Goal: Information Seeking & Learning: Learn about a topic

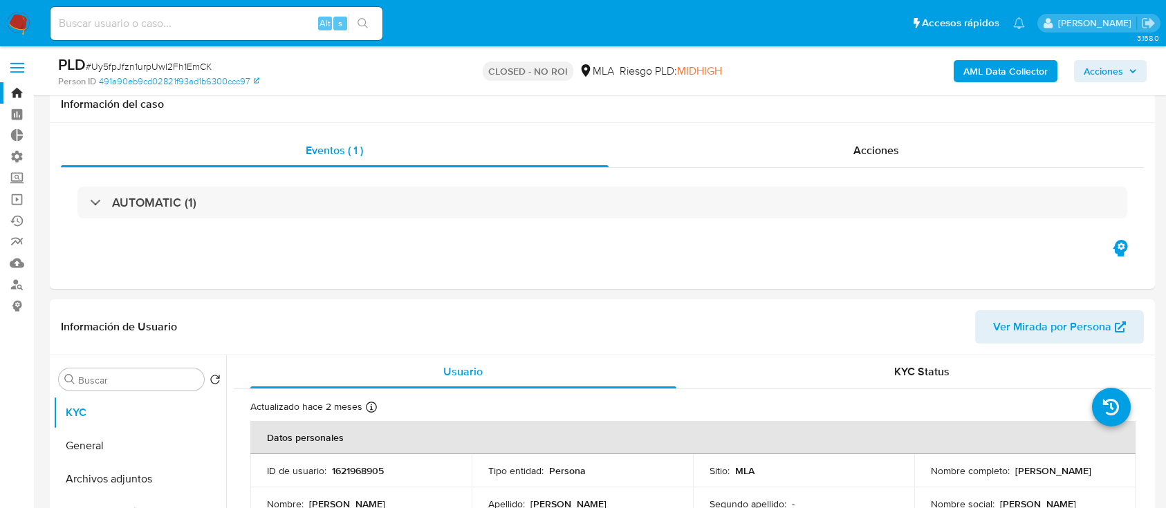
select select "10"
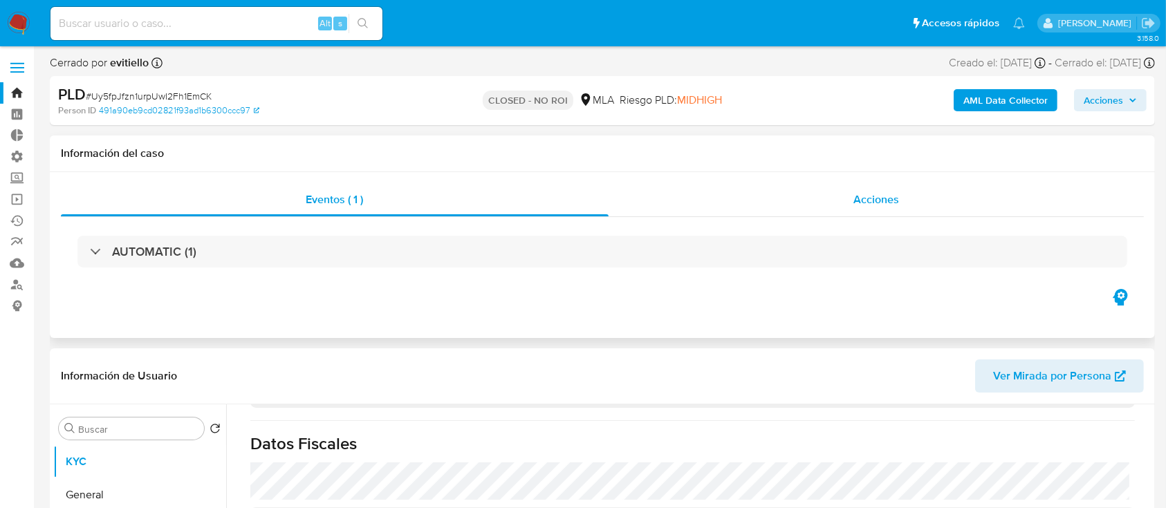
click at [823, 203] on div "Acciones" at bounding box center [876, 199] width 536 height 33
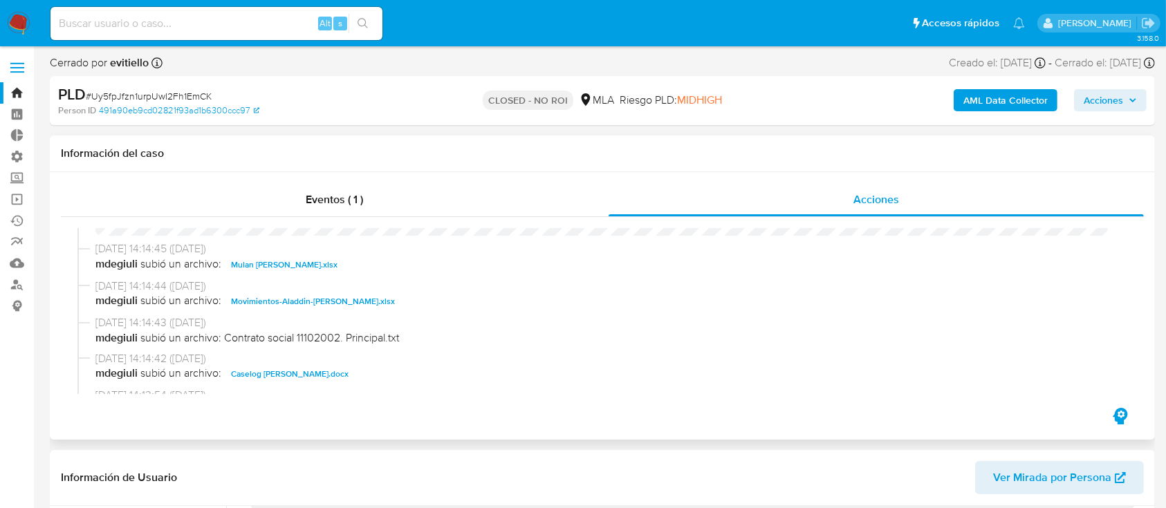
scroll to position [369, 0]
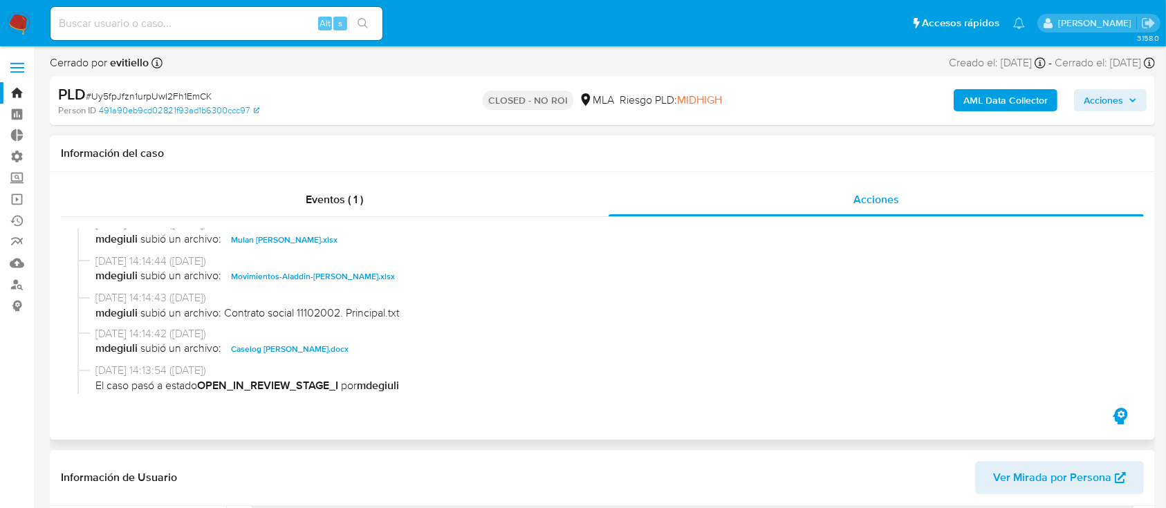
click at [344, 279] on span "Movimientos-Aladdin-Gina Vanesa Ochoa.xlsx" at bounding box center [313, 276] width 164 height 17
click at [324, 347] on span "Caselog Gina Vanesa Ochoa.docx" at bounding box center [290, 349] width 118 height 17
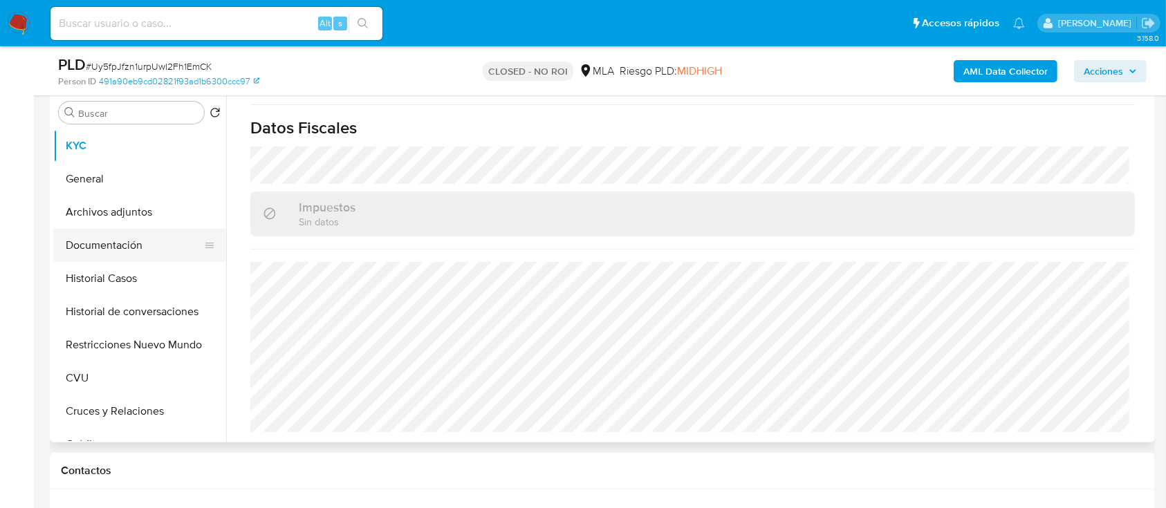
click at [110, 253] on button "Documentación" at bounding box center [134, 245] width 162 height 33
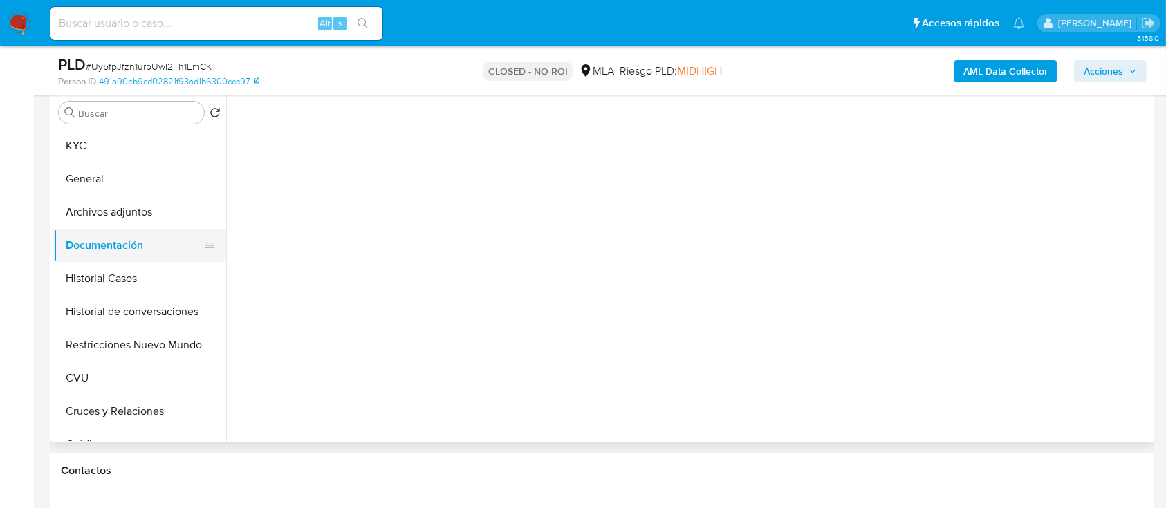
scroll to position [0, 0]
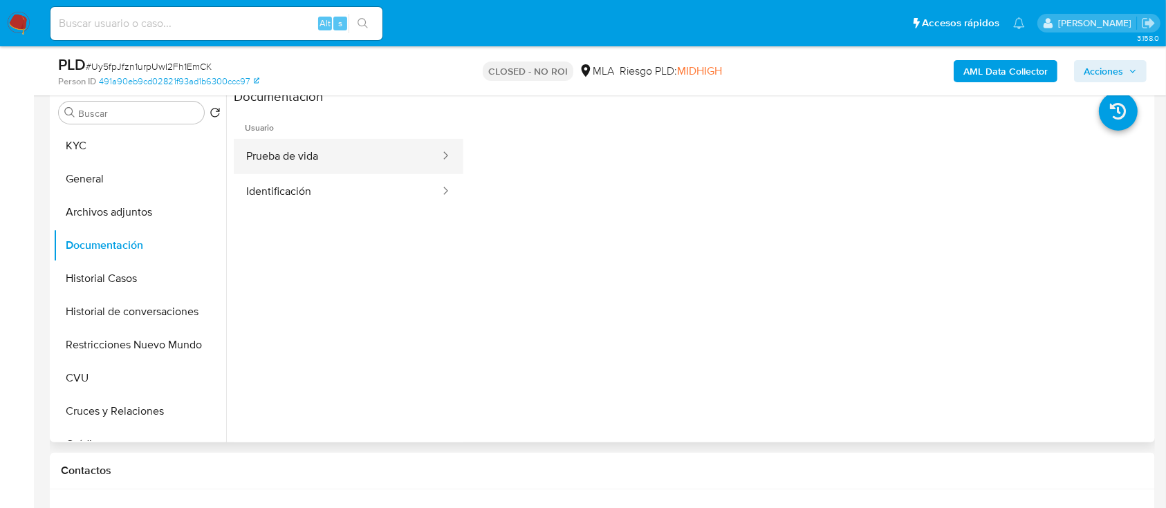
click at [324, 156] on button "Prueba de vida" at bounding box center [337, 156] width 207 height 35
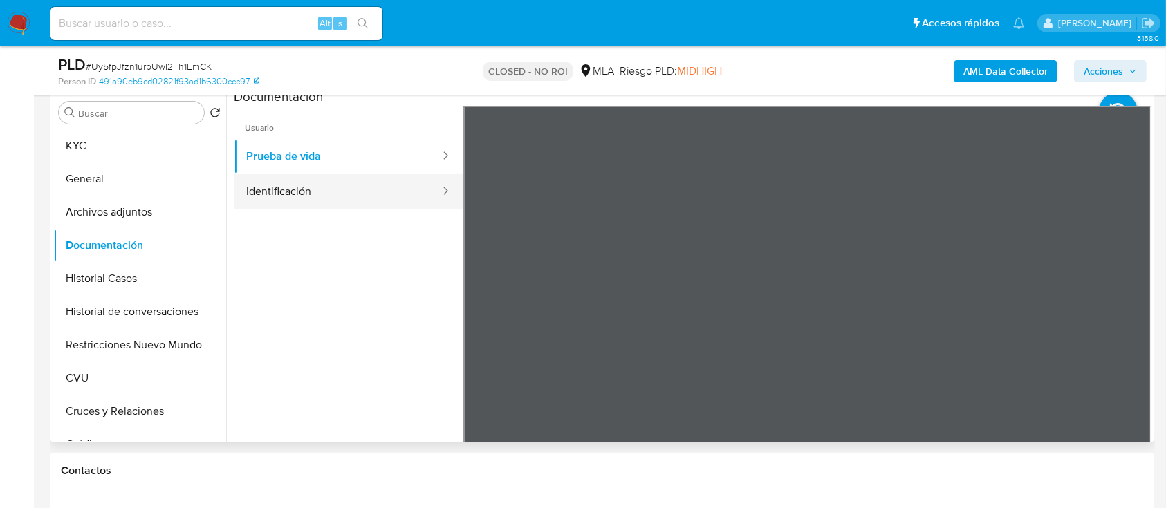
click at [311, 206] on button "Identificación" at bounding box center [337, 191] width 207 height 35
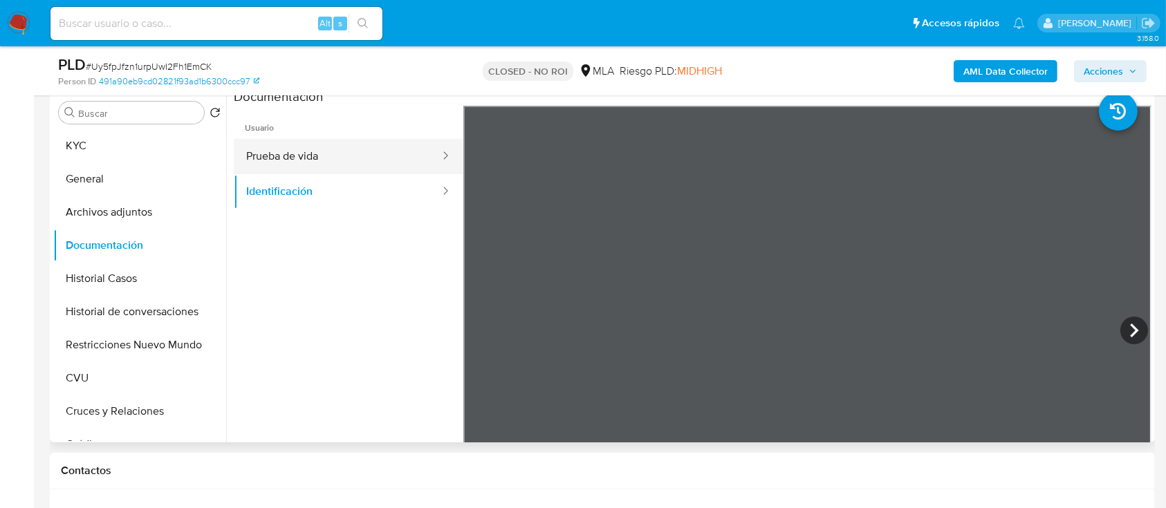
click at [311, 158] on button "Prueba de vida" at bounding box center [337, 156] width 207 height 35
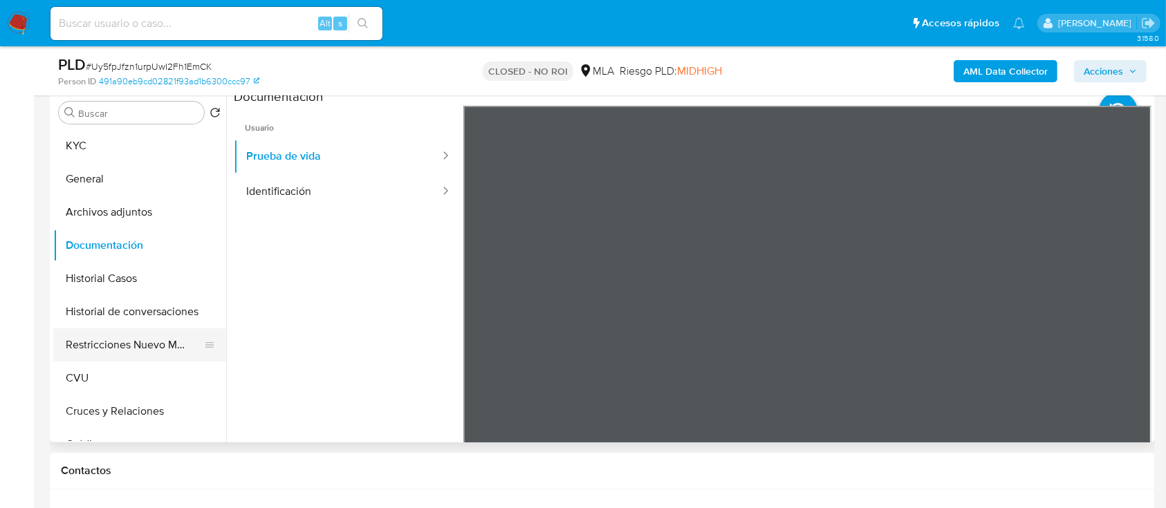
click at [124, 346] on button "Restricciones Nuevo Mundo" at bounding box center [134, 344] width 162 height 33
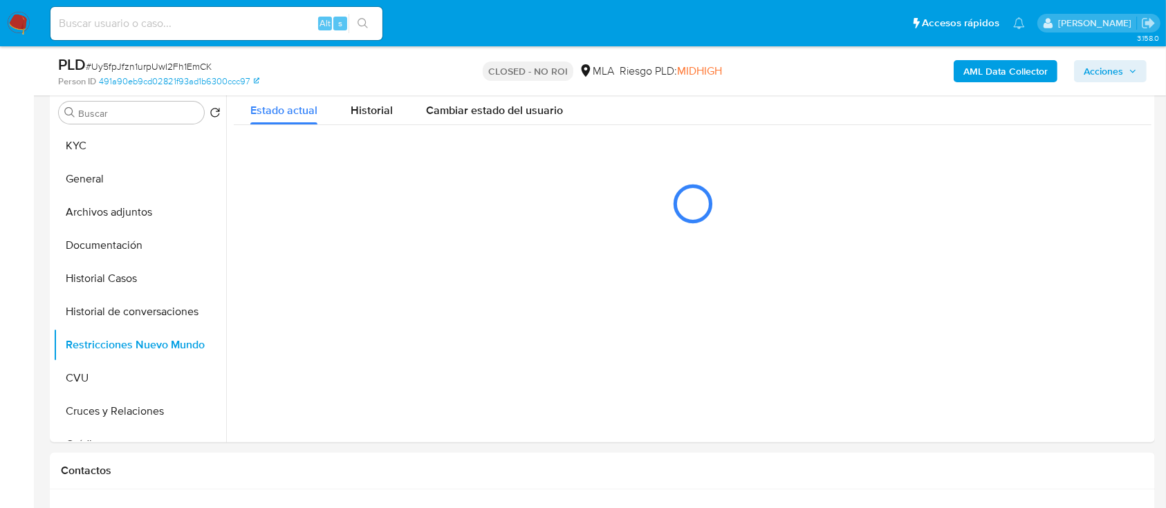
scroll to position [277, 0]
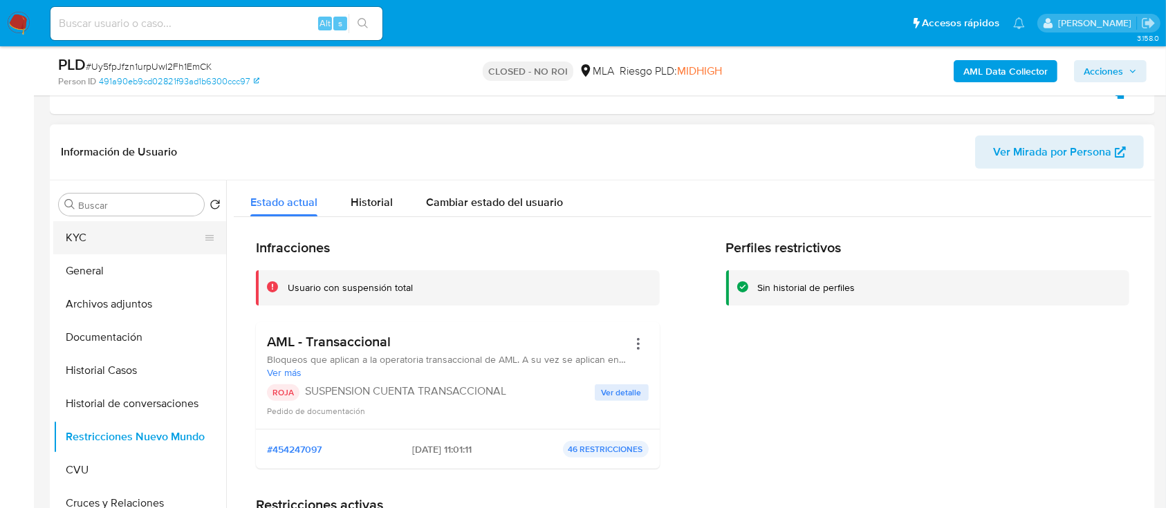
click at [132, 236] on button "KYC" at bounding box center [134, 237] width 162 height 33
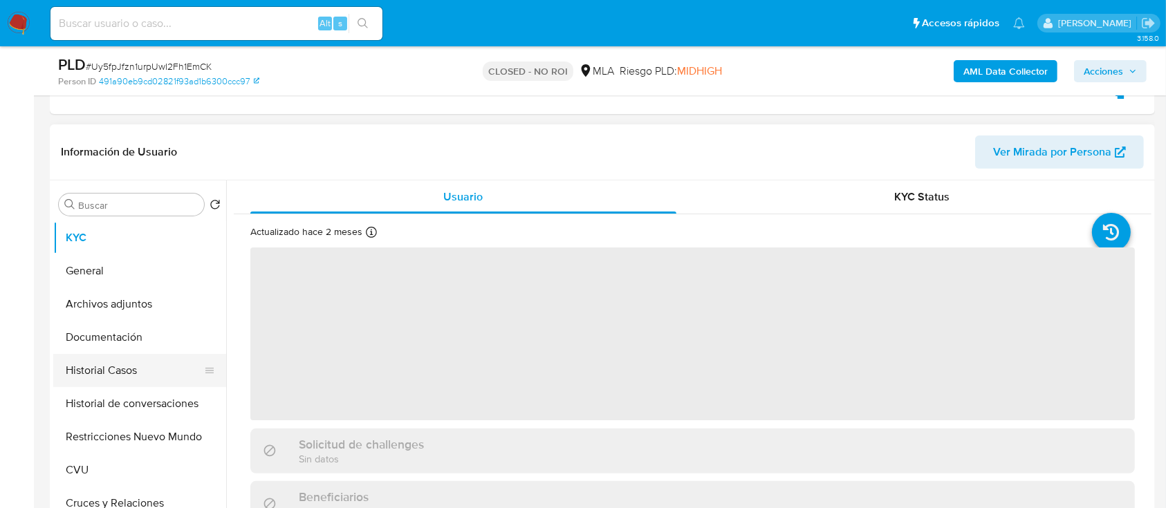
click at [126, 365] on button "Historial Casos" at bounding box center [134, 370] width 162 height 33
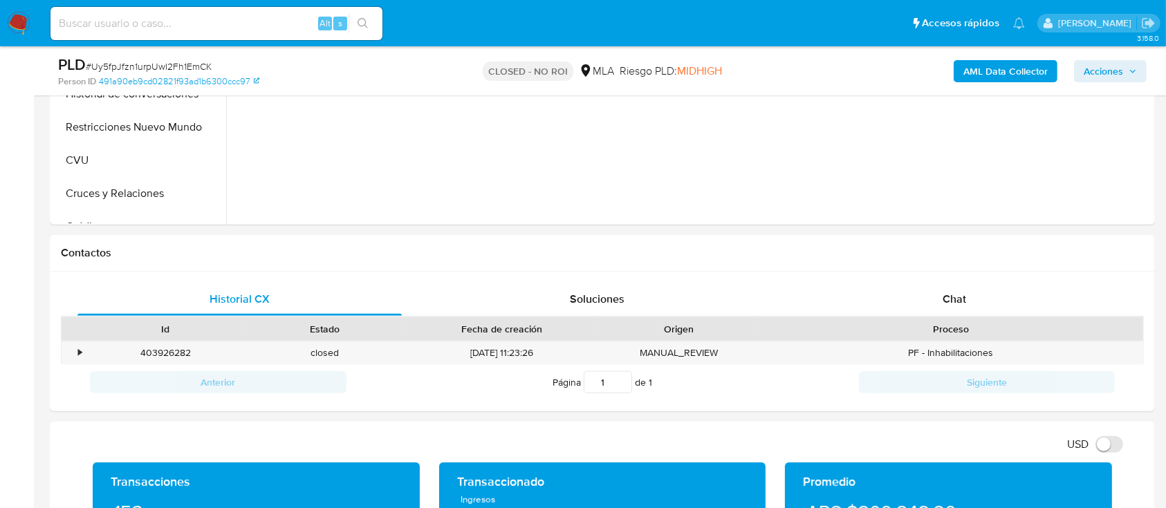
scroll to position [645, 0]
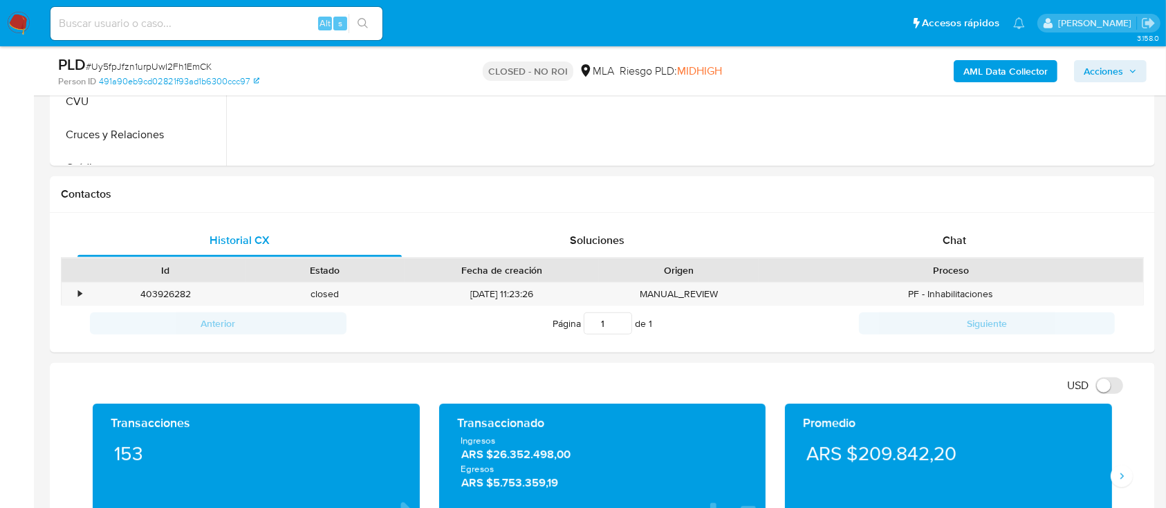
drag, startPoint x: 76, startPoint y: 295, endPoint x: 24, endPoint y: 329, distance: 62.5
click at [76, 295] on div "•" at bounding box center [74, 294] width 24 height 23
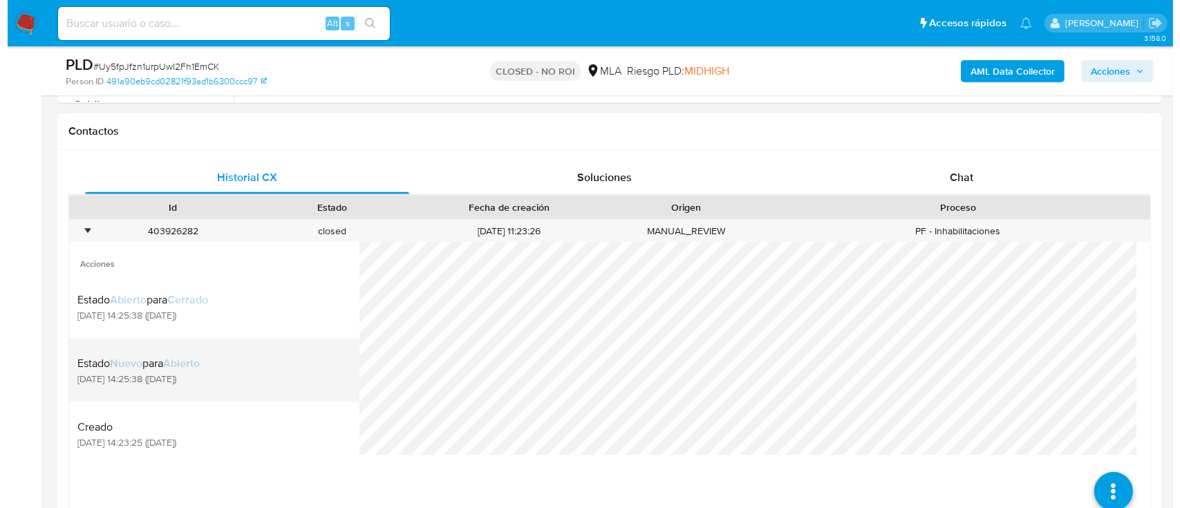
scroll to position [737, 0]
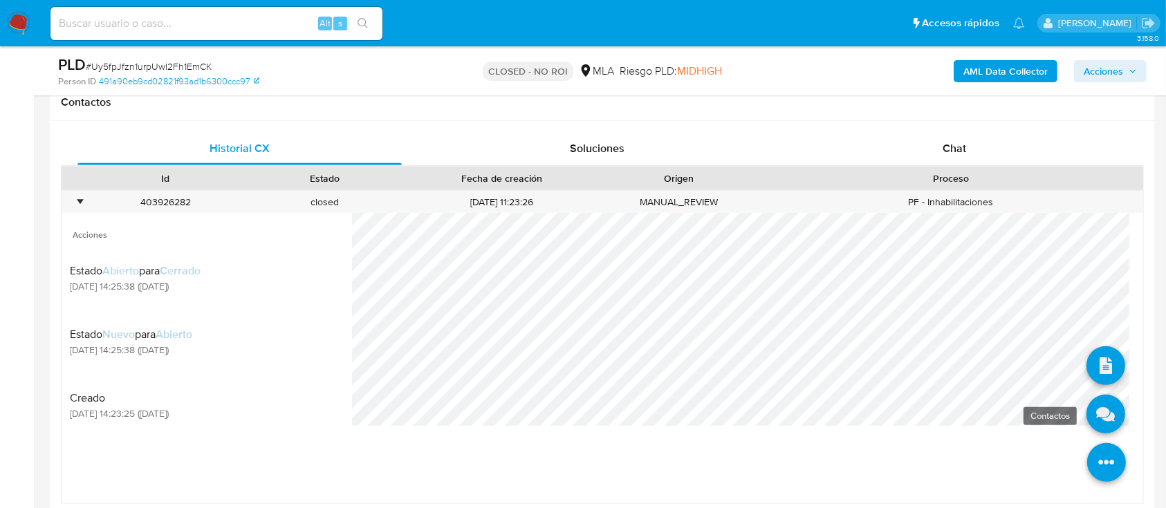
click at [1090, 402] on icon at bounding box center [1105, 414] width 39 height 39
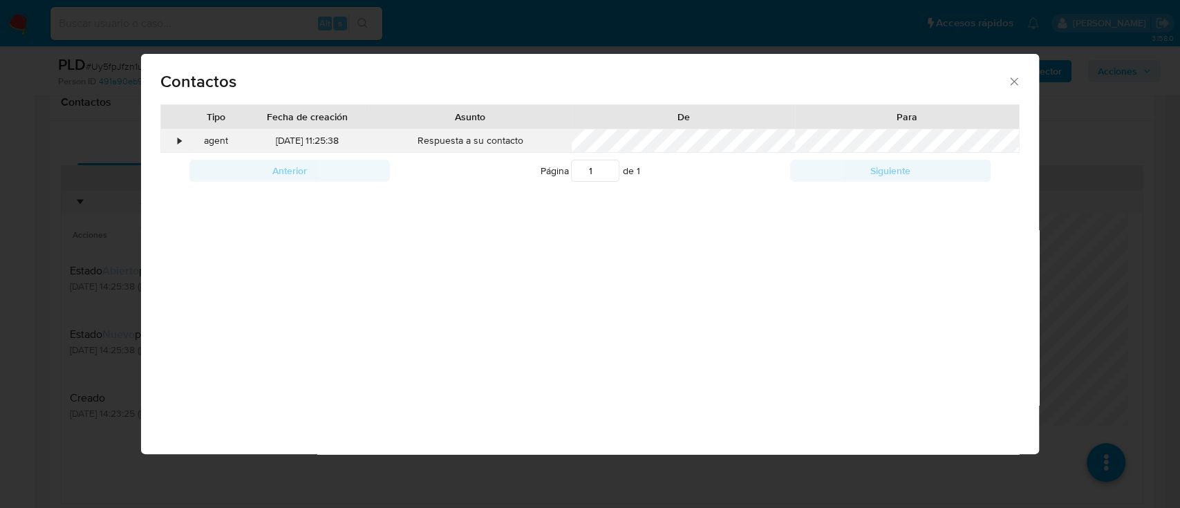
click at [187, 139] on div "agent" at bounding box center [215, 141] width 61 height 24
click at [178, 140] on div "•" at bounding box center [179, 141] width 3 height 14
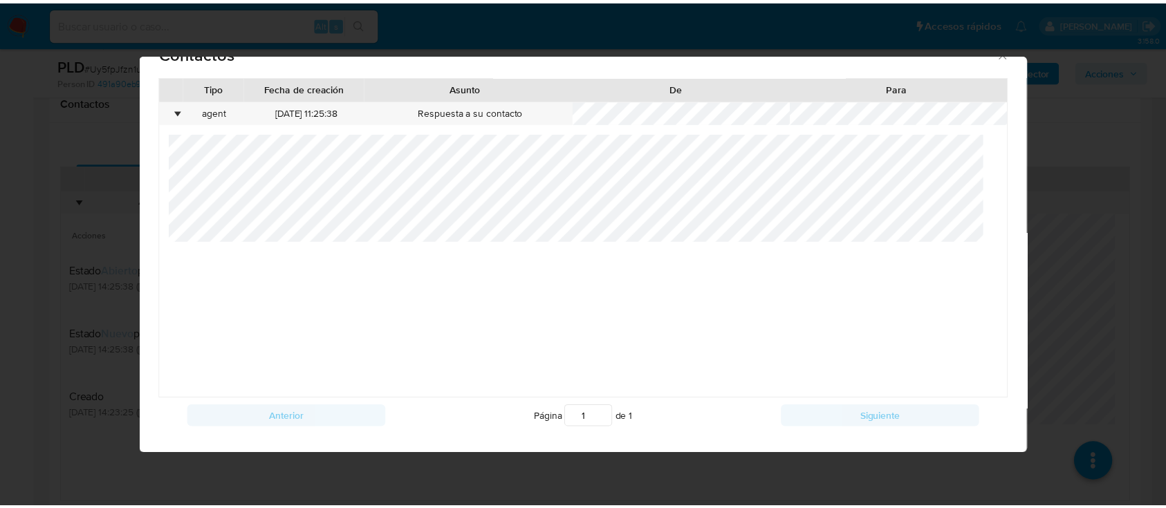
scroll to position [0, 0]
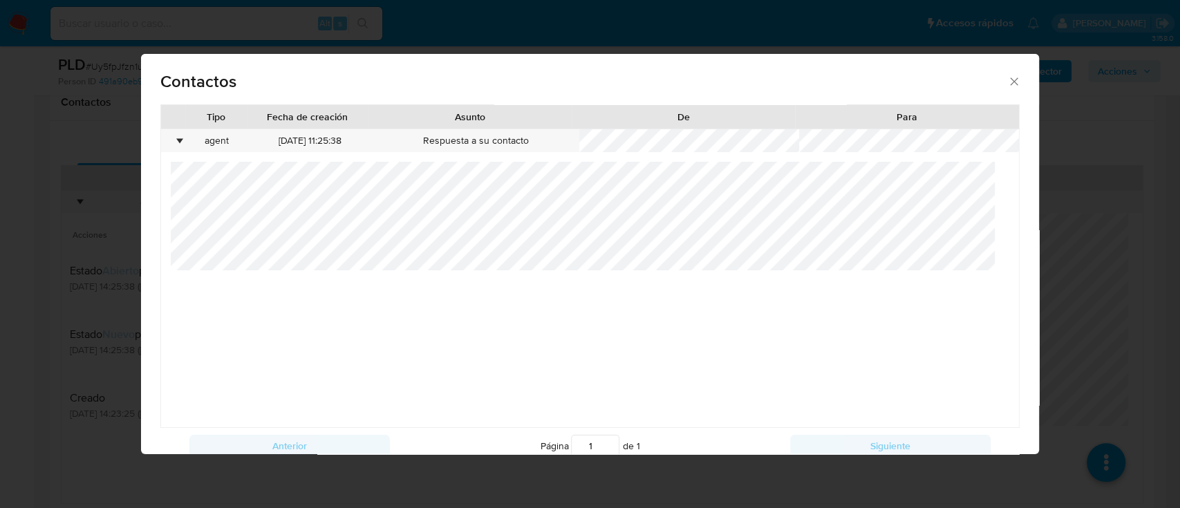
click at [1007, 80] on icon "close" at bounding box center [1014, 82] width 14 height 14
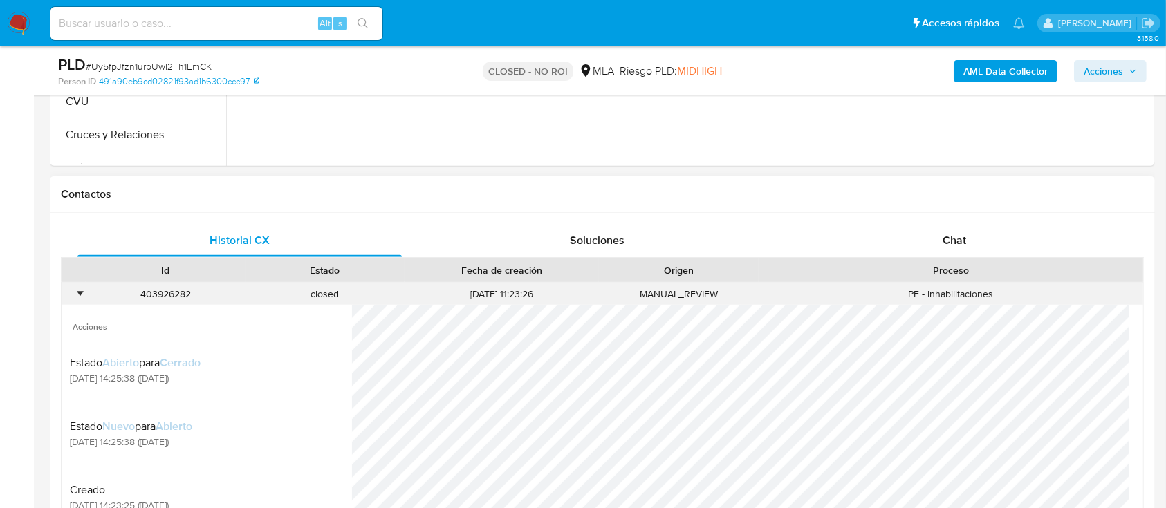
click at [78, 294] on div "•" at bounding box center [79, 294] width 3 height 13
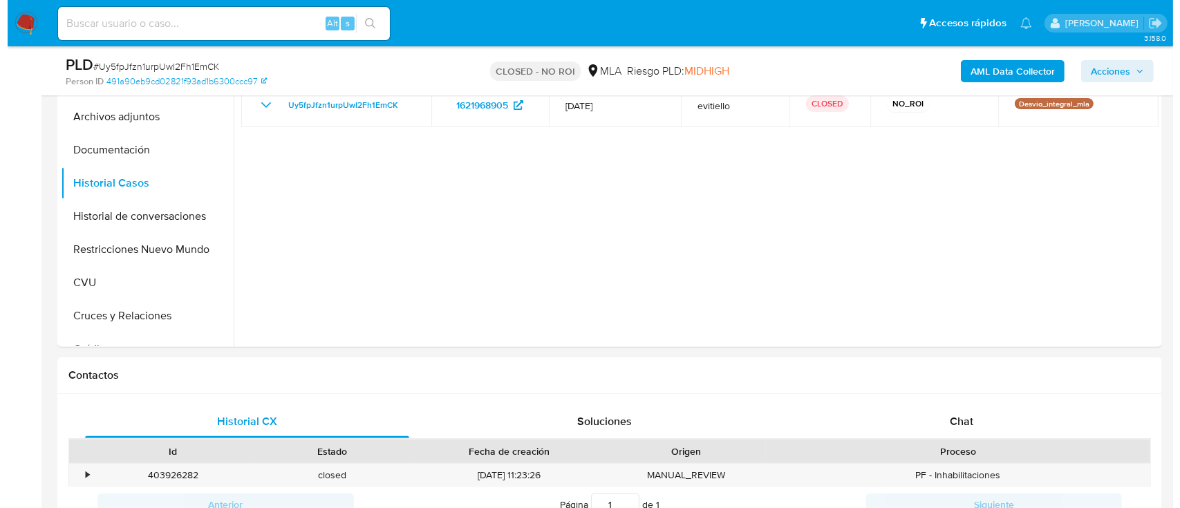
scroll to position [369, 0]
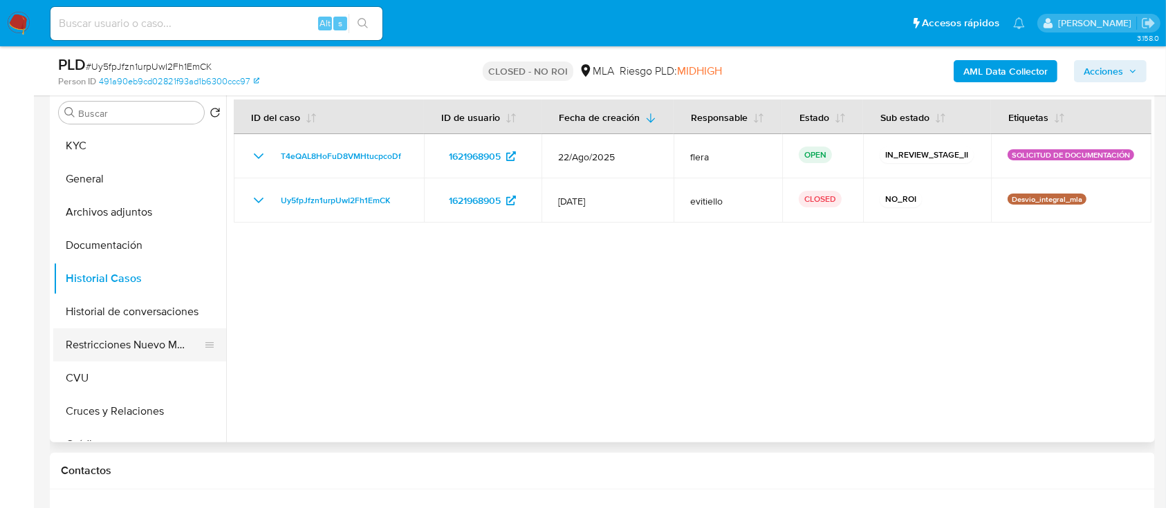
click at [153, 337] on button "Restricciones Nuevo Mundo" at bounding box center [134, 344] width 162 height 33
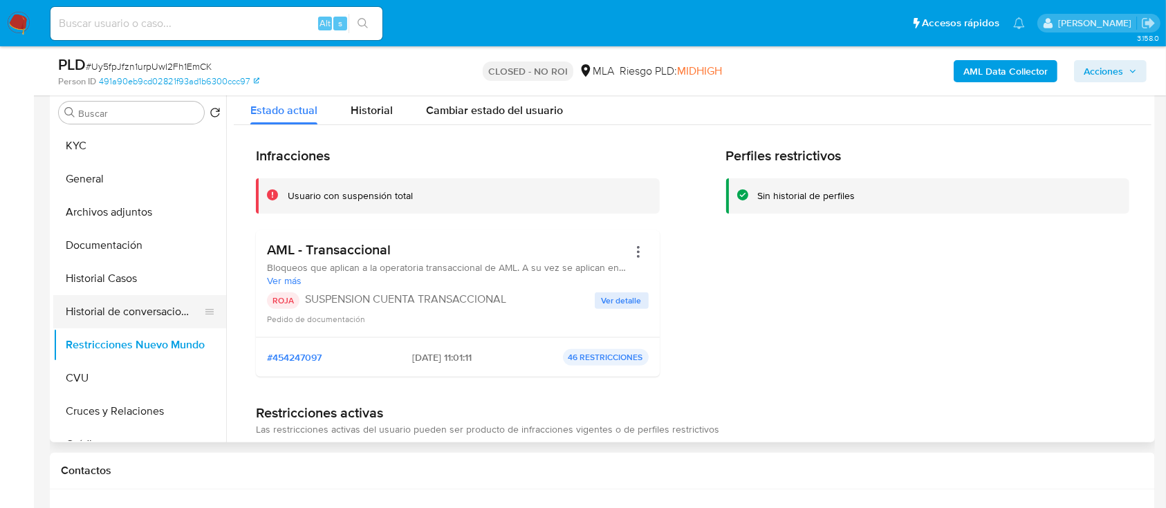
click at [102, 313] on button "Historial de conversaciones" at bounding box center [134, 311] width 162 height 33
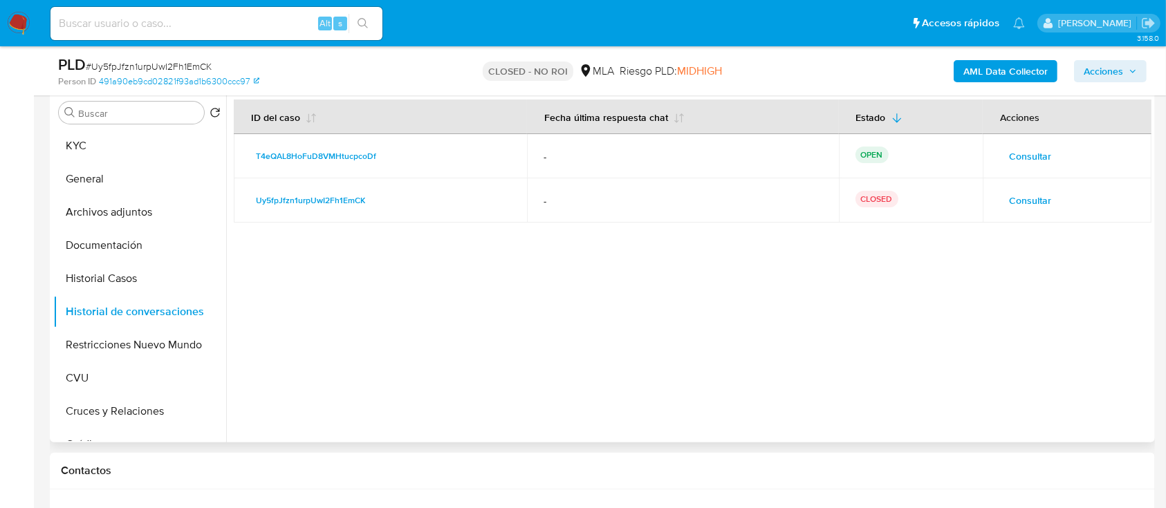
click at [1022, 149] on span "Consultar" at bounding box center [1030, 156] width 42 height 19
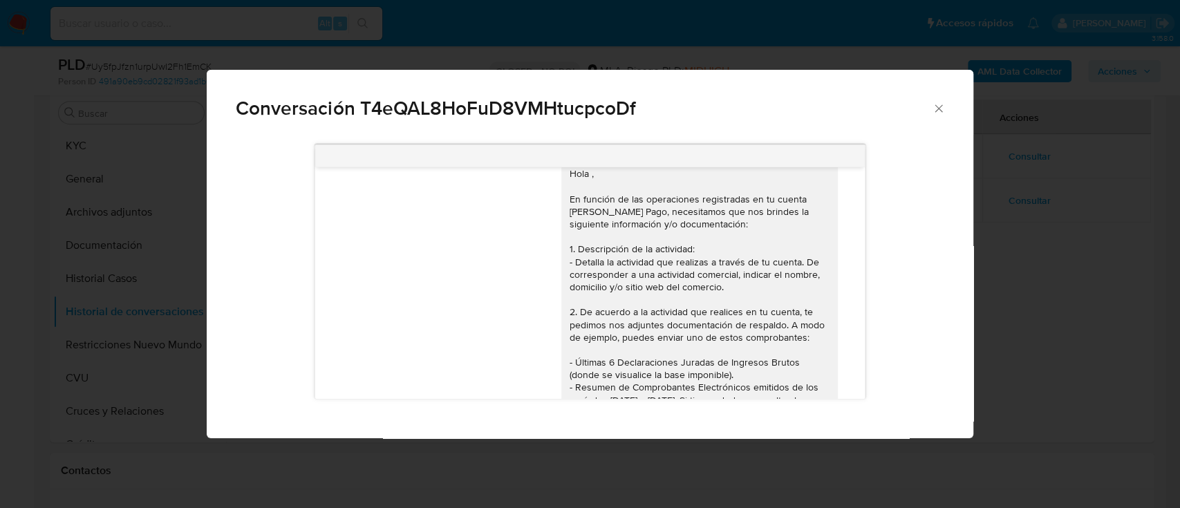
scroll to position [0, 0]
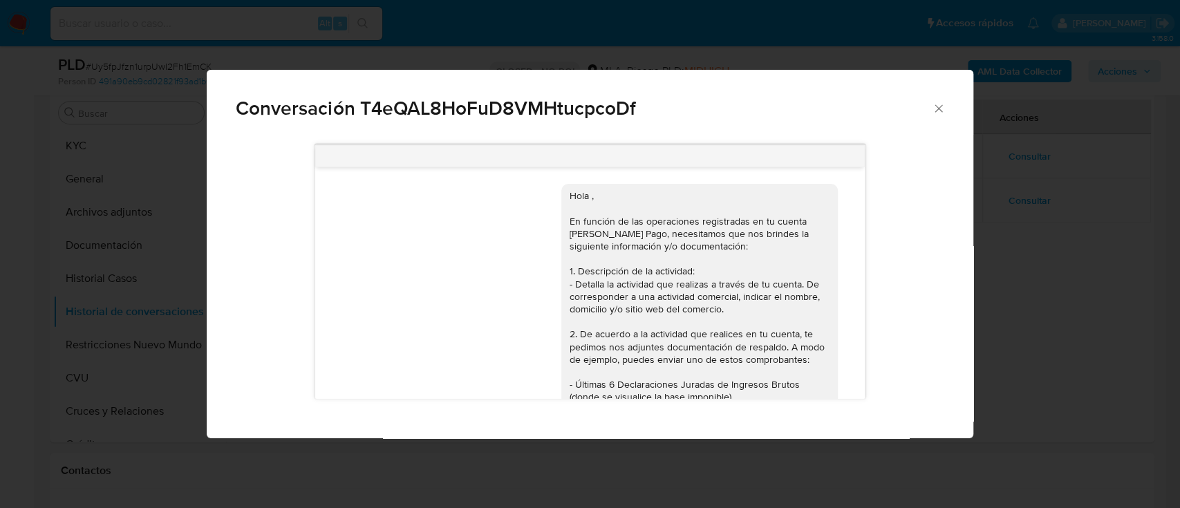
click at [985, 218] on div "Conversación T4eQAL8HoFuD8VMHtucpcoDf Hola , En función de las operaciones regi…" at bounding box center [590, 254] width 1180 height 508
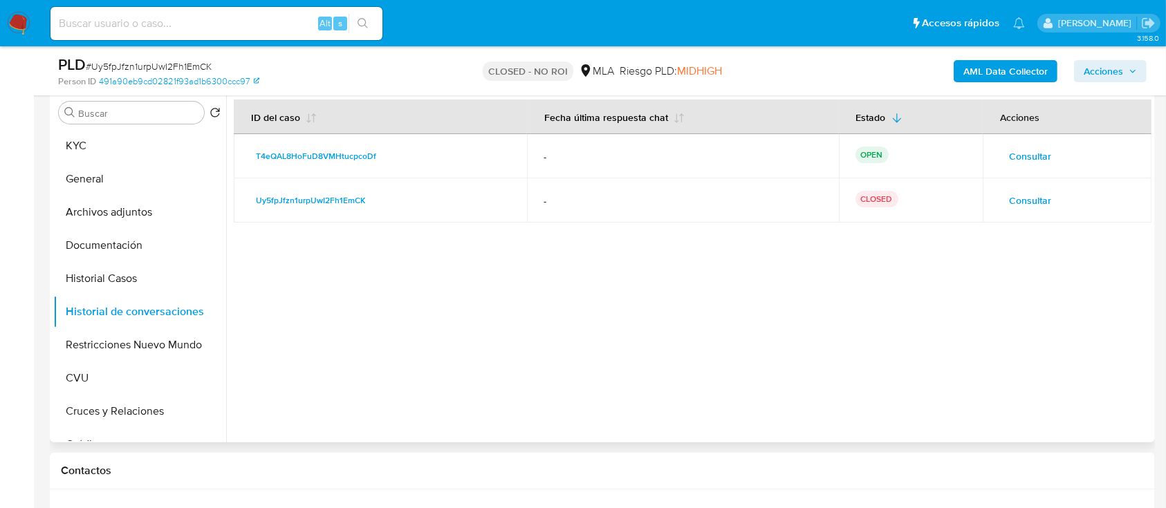
click at [1011, 191] on span "Consultar" at bounding box center [1030, 200] width 42 height 19
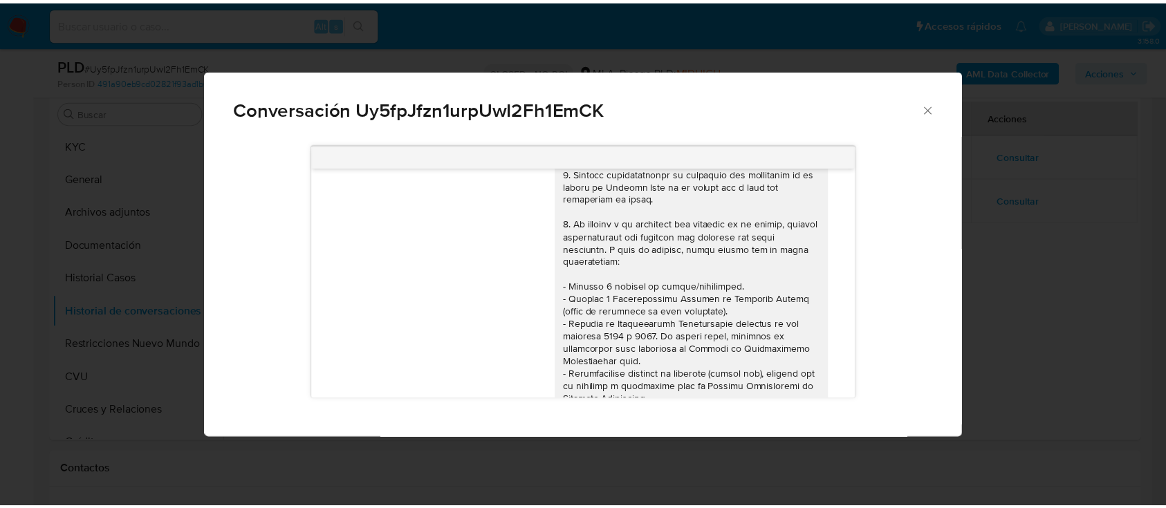
scroll to position [67, 0]
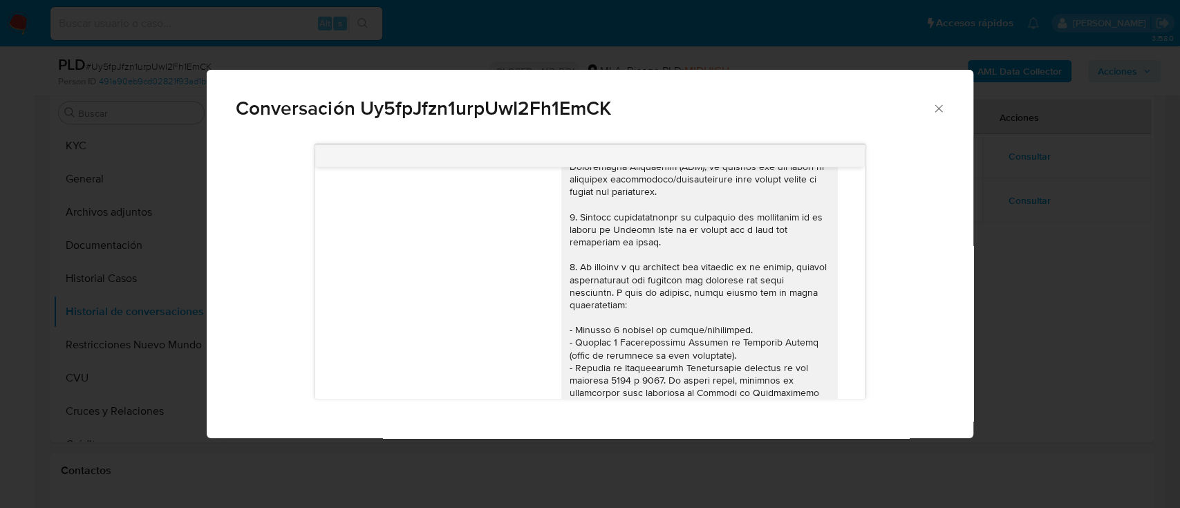
click at [1027, 253] on div "Conversación Uy5fpJfzn1urpUwI2Fh1EmCK 17/07/2025 19:47:33 Hola, Esperamos que t…" at bounding box center [590, 254] width 1180 height 508
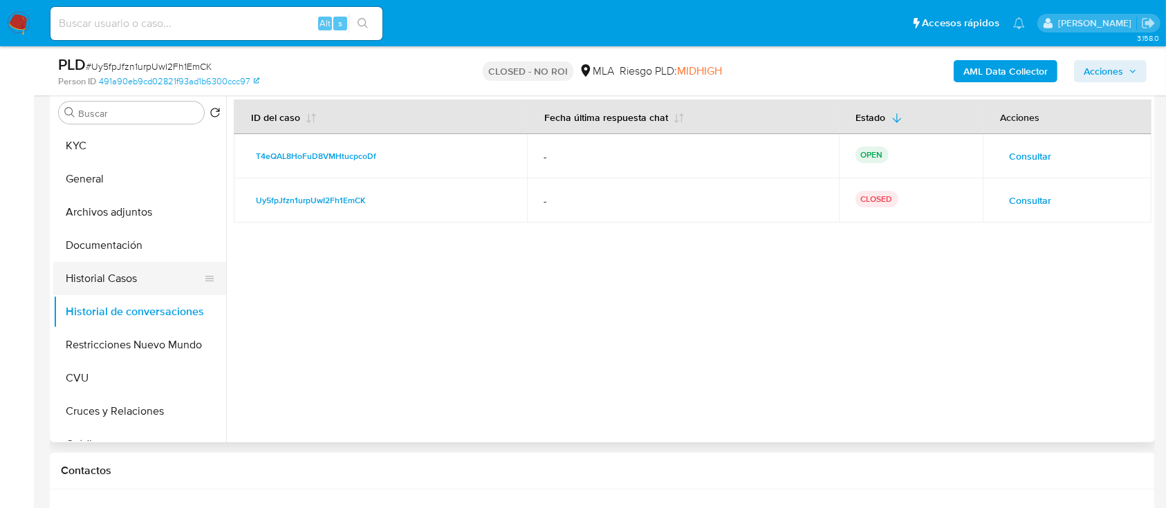
click at [120, 277] on button "Historial Casos" at bounding box center [134, 278] width 162 height 33
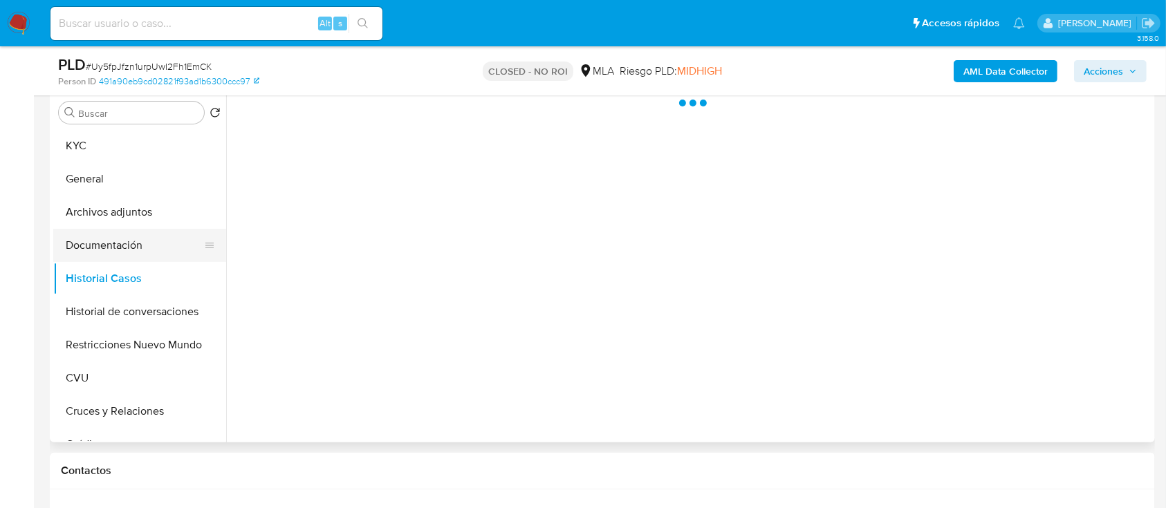
click at [149, 241] on button "Documentación" at bounding box center [134, 245] width 162 height 33
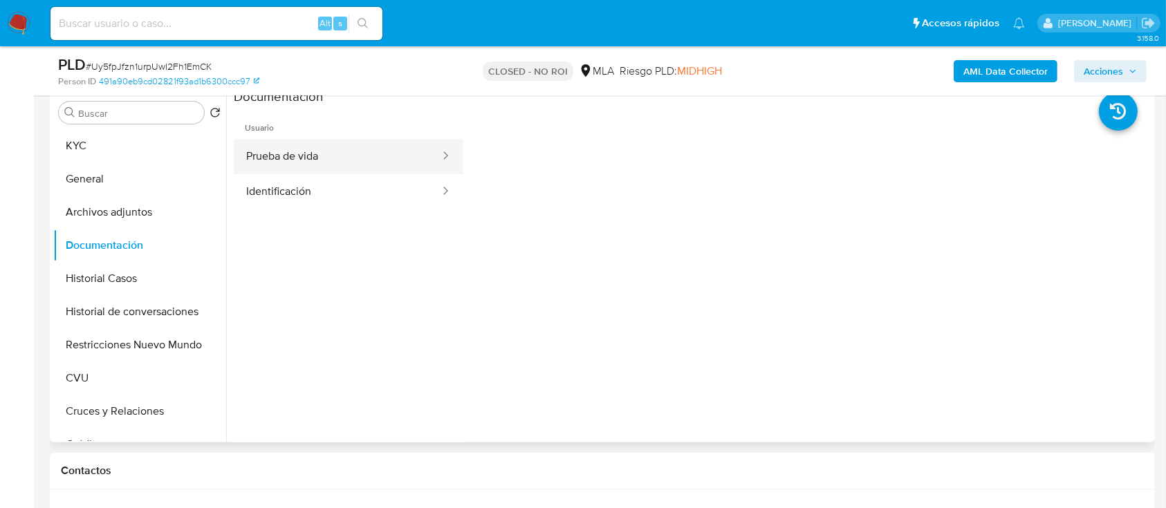
click at [372, 160] on button "Prueba de vida" at bounding box center [337, 156] width 207 height 35
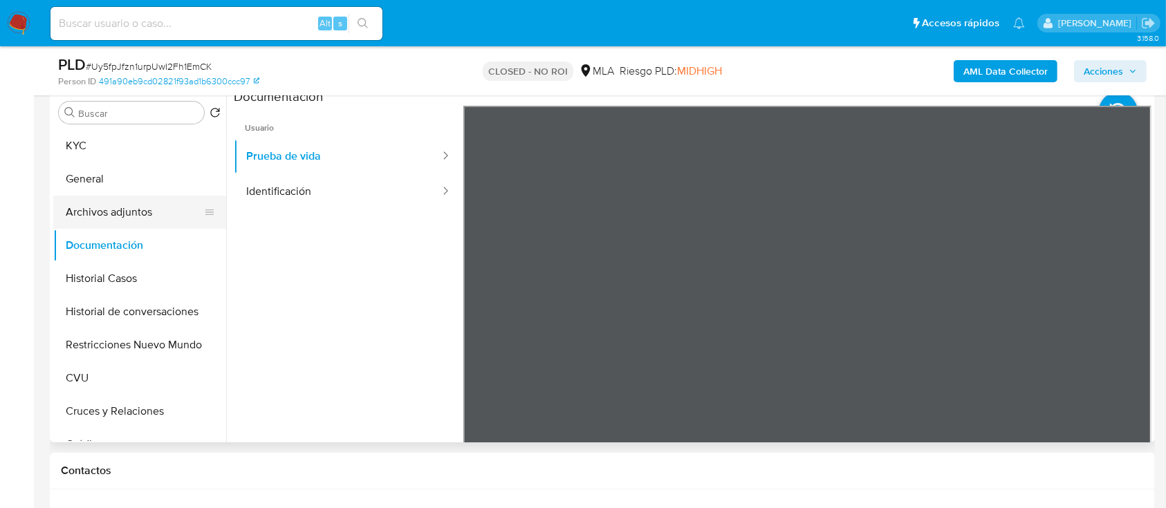
click at [142, 209] on button "Archivos adjuntos" at bounding box center [134, 212] width 162 height 33
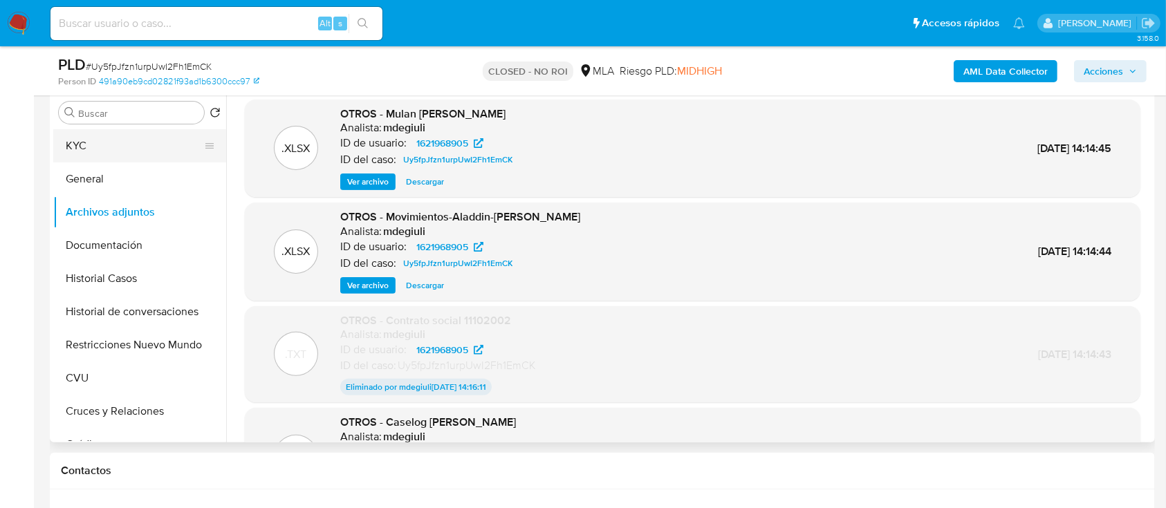
click at [122, 146] on button "KYC" at bounding box center [134, 145] width 162 height 33
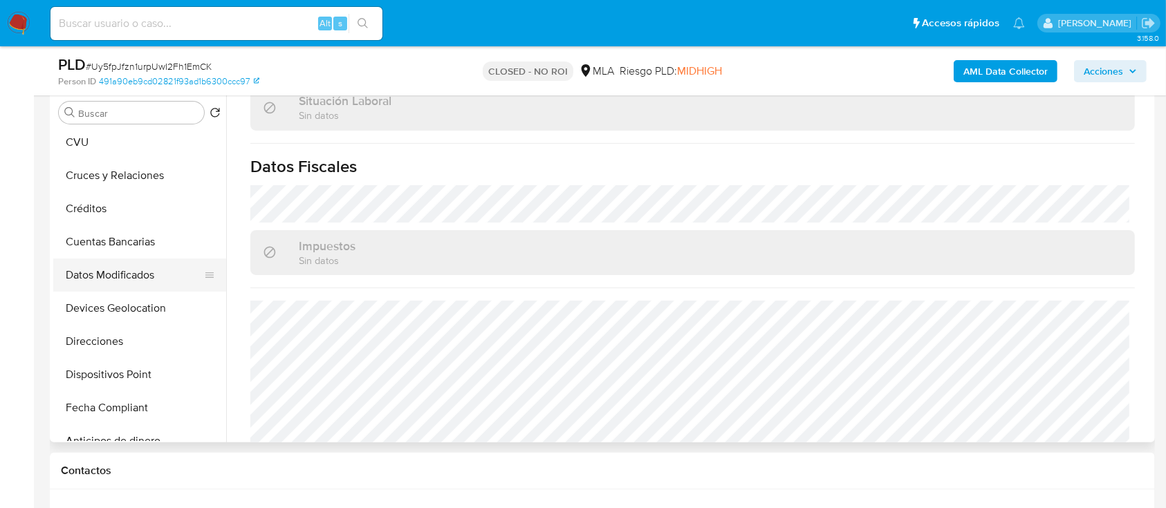
scroll to position [277, 0]
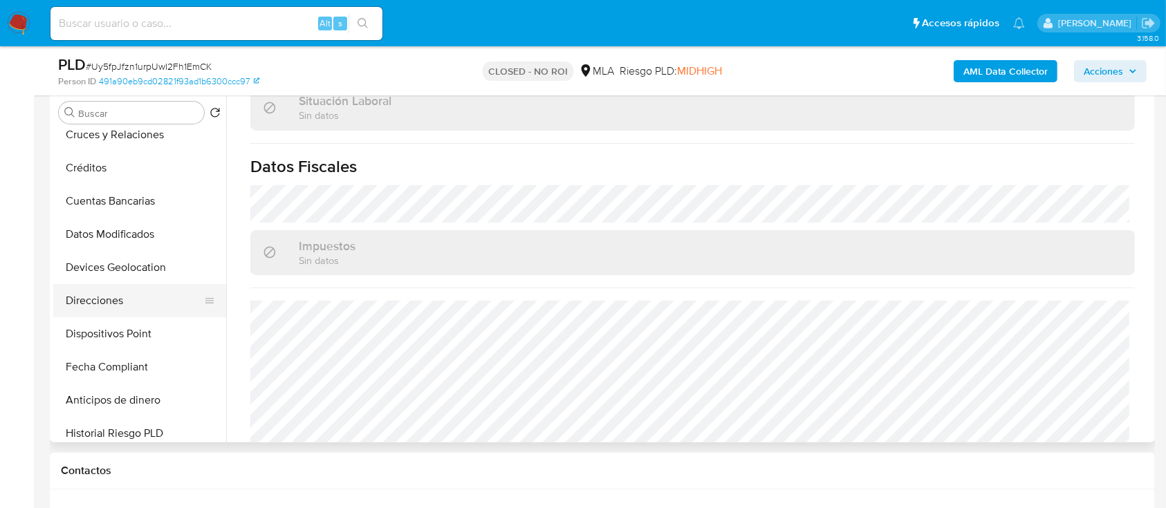
click at [149, 306] on button "Direcciones" at bounding box center [134, 300] width 162 height 33
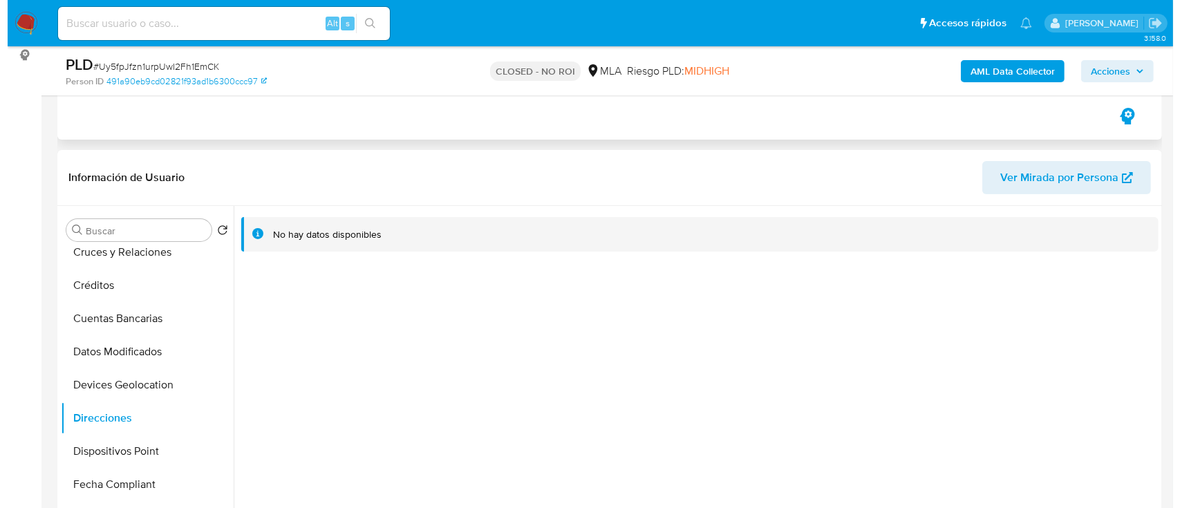
scroll to position [184, 0]
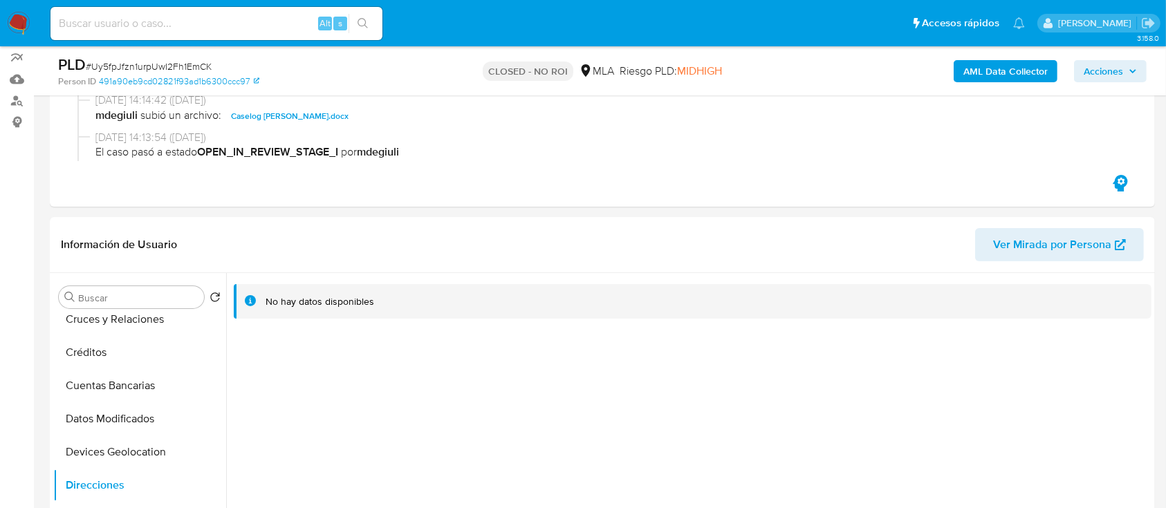
click at [985, 65] on b "AML Data Collector" at bounding box center [1005, 71] width 84 height 22
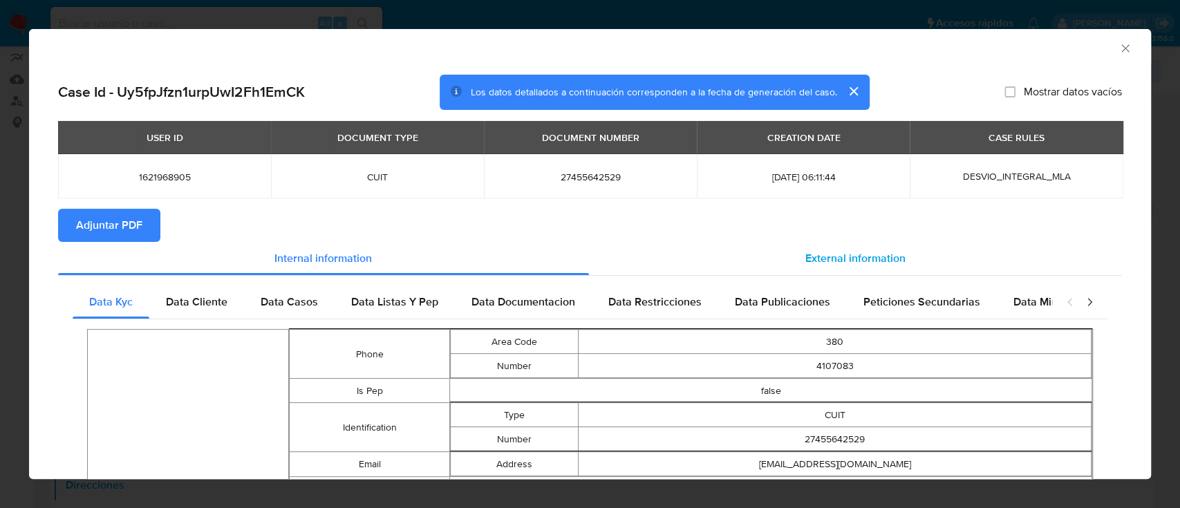
click at [892, 259] on span "External information" at bounding box center [855, 258] width 100 height 16
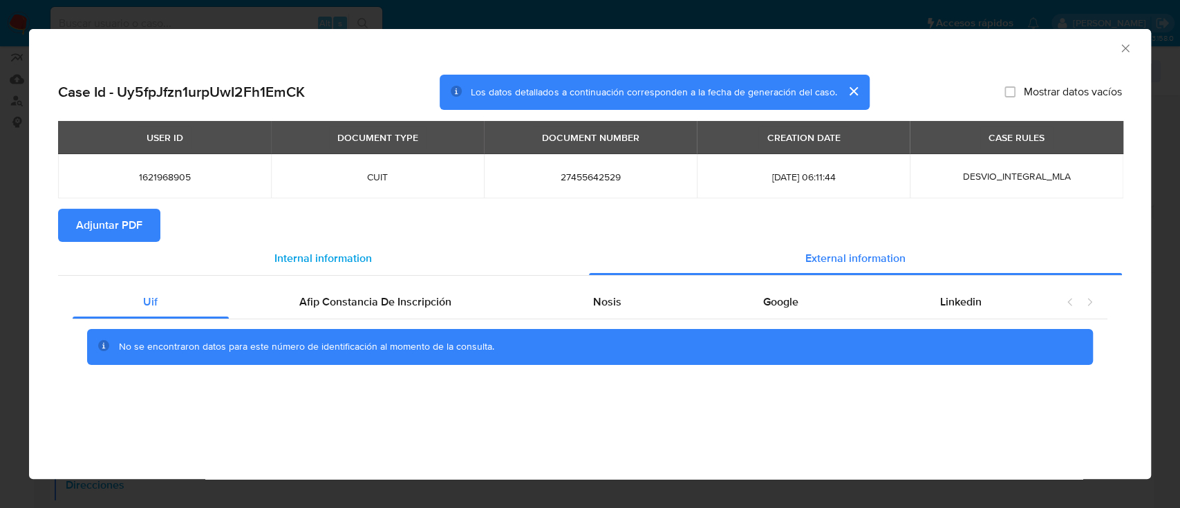
click at [268, 262] on div "Internal information" at bounding box center [323, 258] width 531 height 33
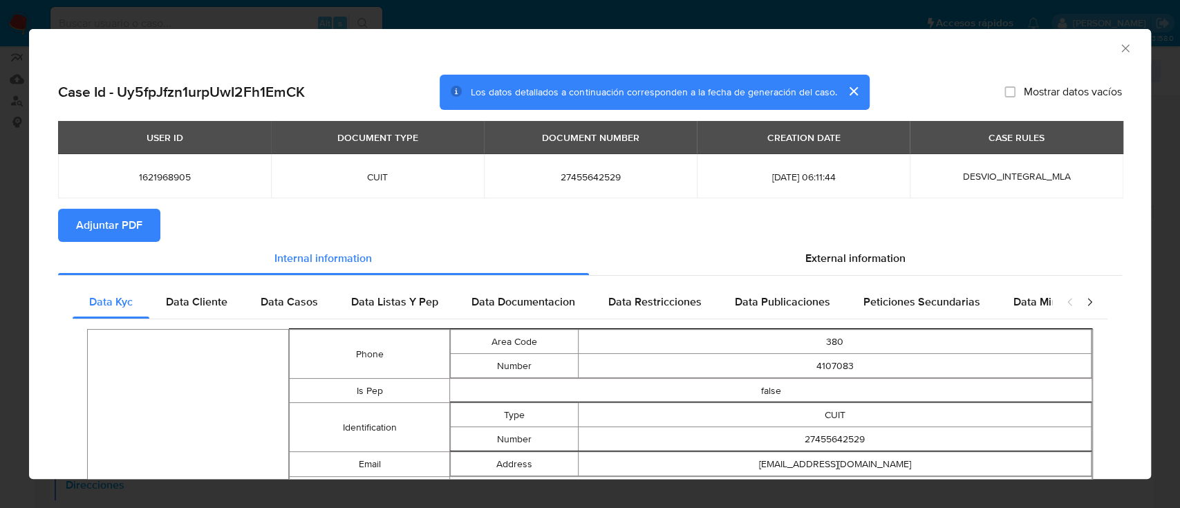
click at [827, 259] on span "External information" at bounding box center [855, 258] width 100 height 16
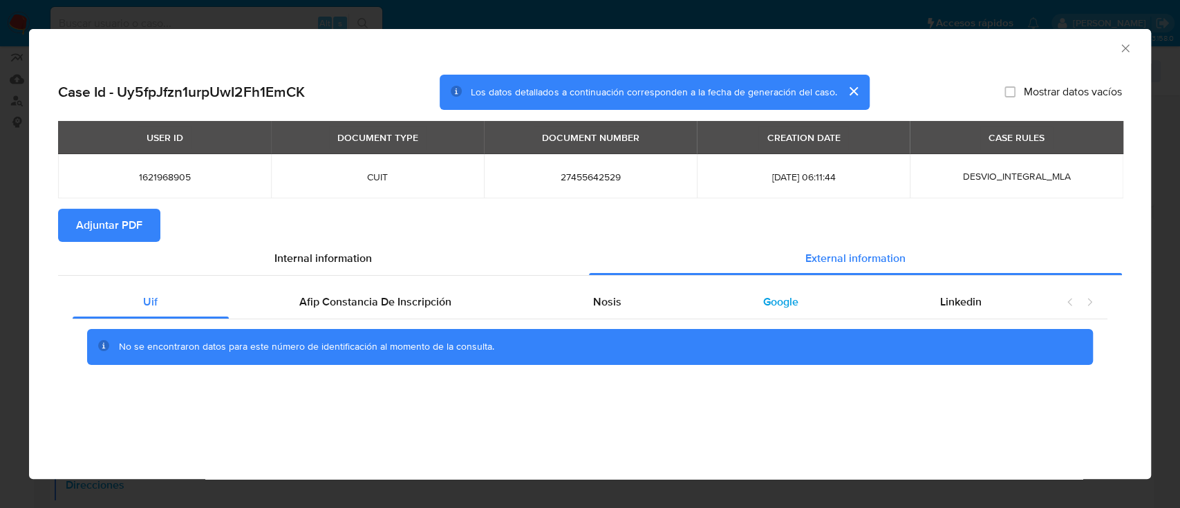
click at [842, 302] on div "Google" at bounding box center [780, 302] width 177 height 33
click at [855, 265] on span "External information" at bounding box center [855, 258] width 100 height 16
click at [362, 265] on span "Internal information" at bounding box center [322, 258] width 97 height 16
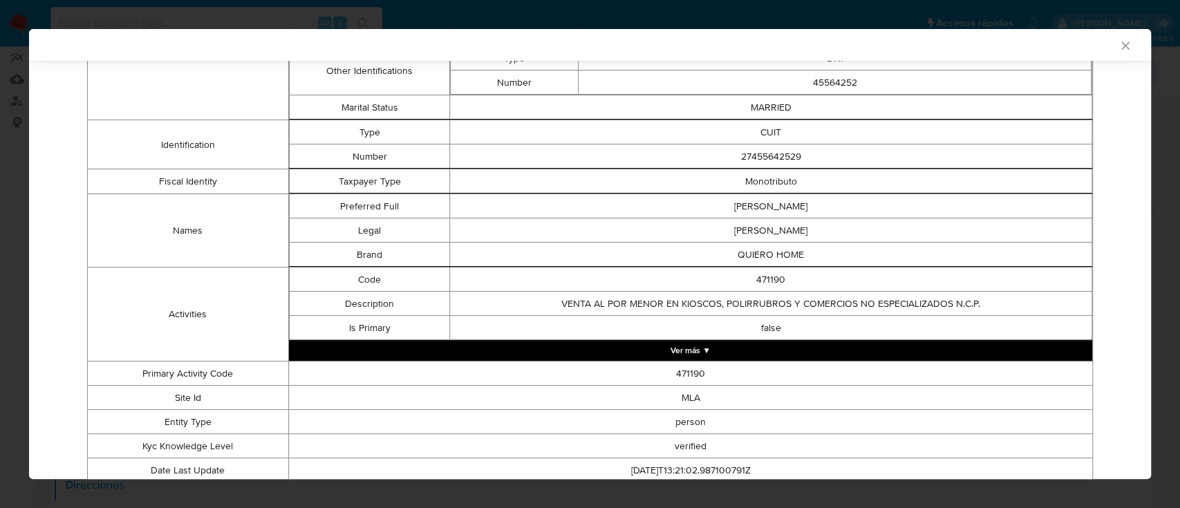
scroll to position [599, 0]
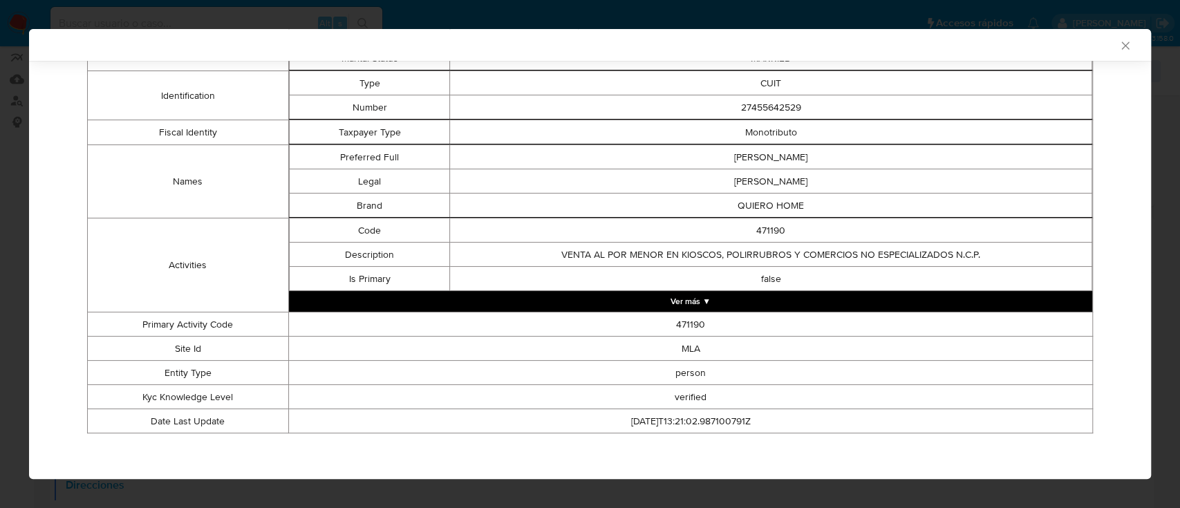
click at [597, 295] on button "Ver más ▼" at bounding box center [690, 301] width 803 height 21
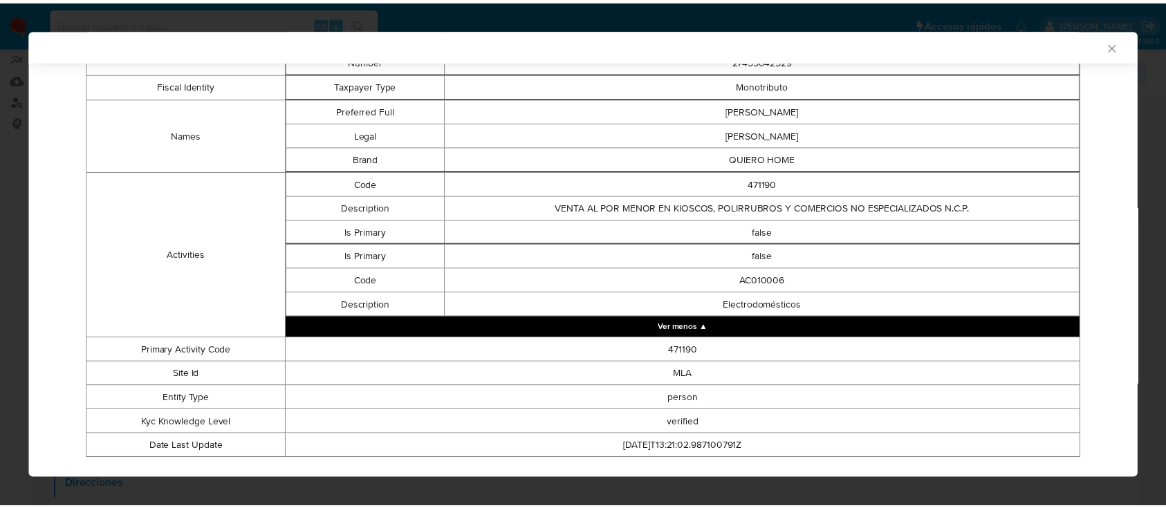
scroll to position [671, 0]
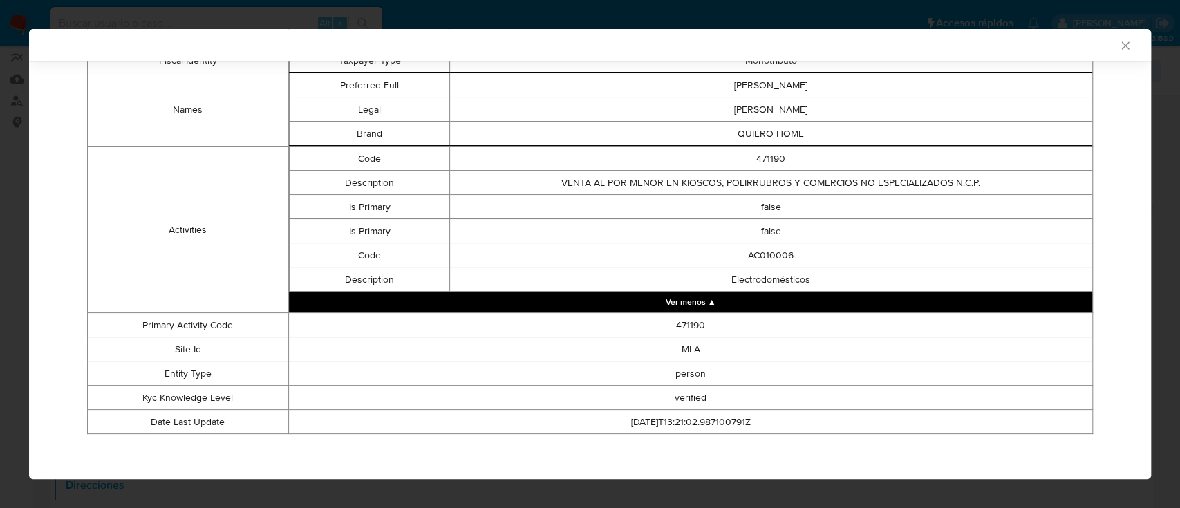
click at [1119, 44] on icon "Cerrar ventana" at bounding box center [1126, 46] width 14 height 14
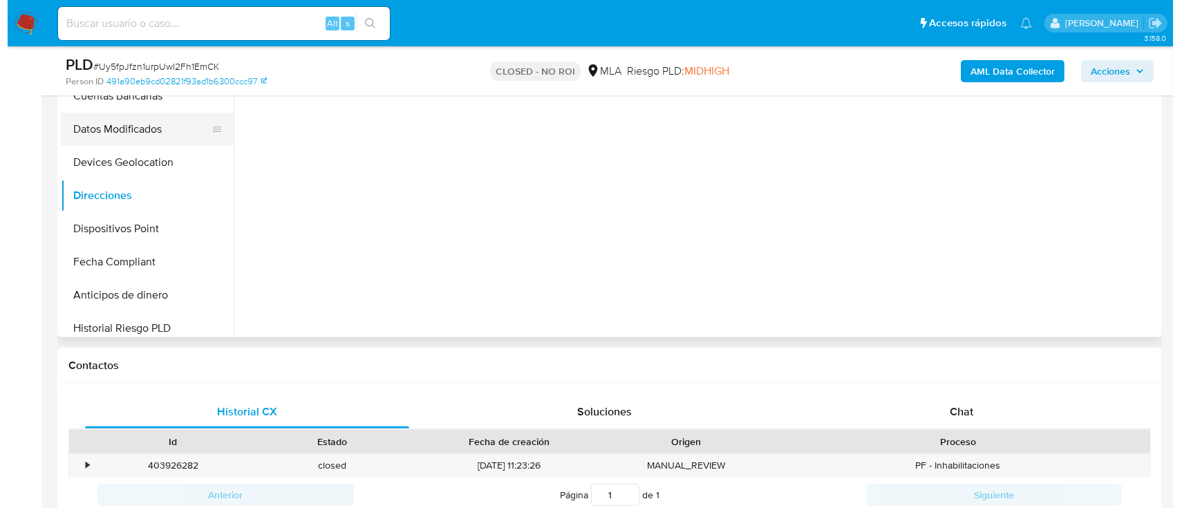
scroll to position [393, 0]
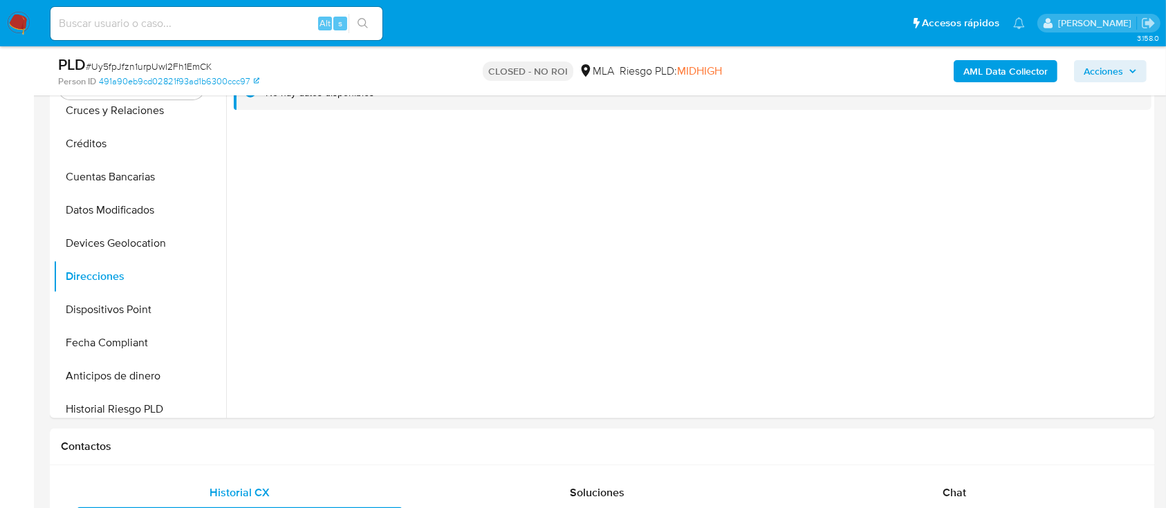
click at [980, 63] on b "AML Data Collector" at bounding box center [1005, 71] width 84 height 22
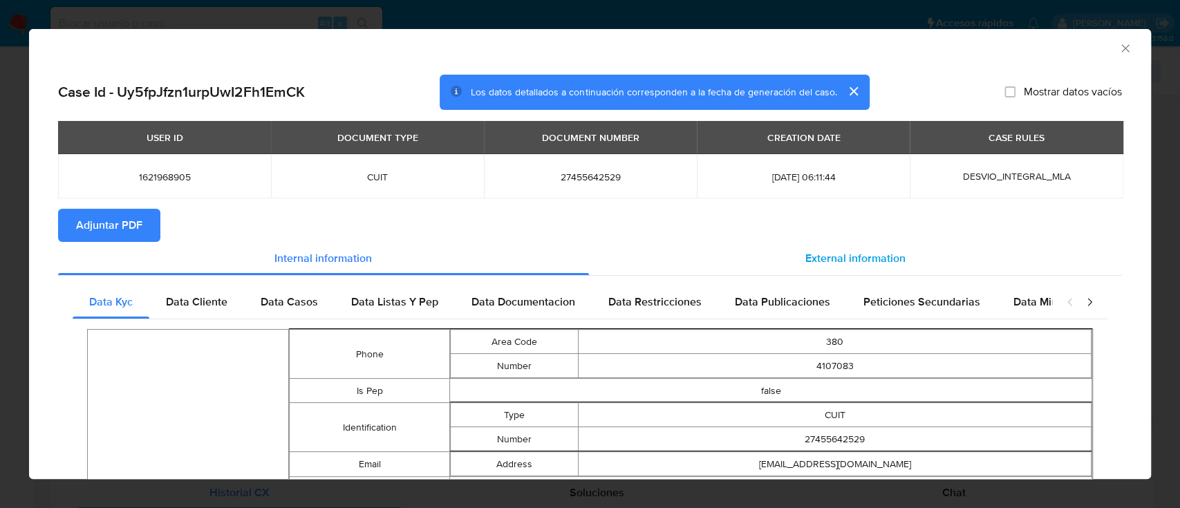
click at [817, 250] on span "External information" at bounding box center [855, 258] width 100 height 16
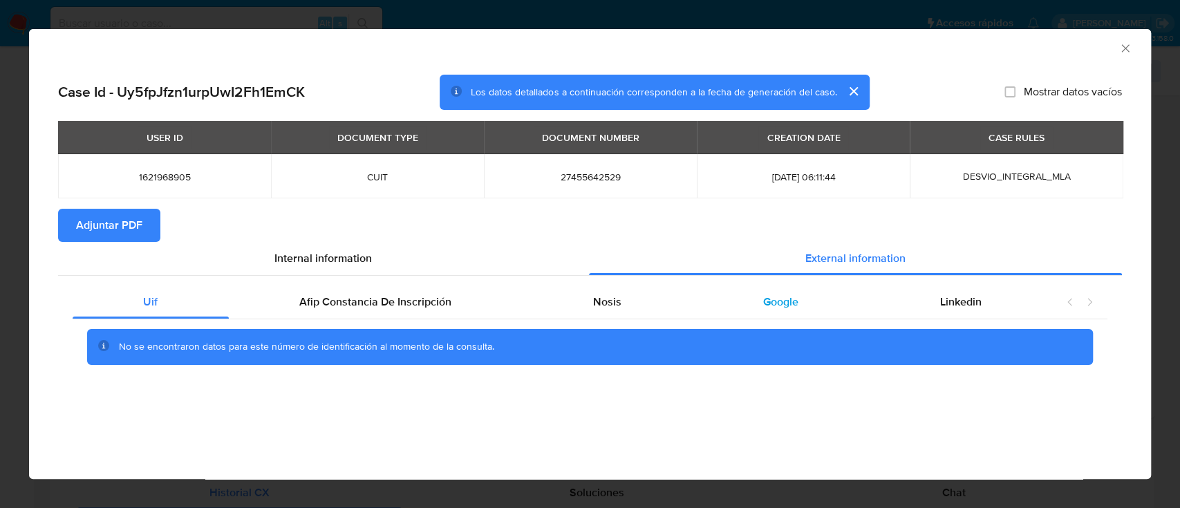
click at [793, 311] on div "Google" at bounding box center [780, 302] width 177 height 33
click at [615, 305] on span "Nosis" at bounding box center [607, 302] width 28 height 16
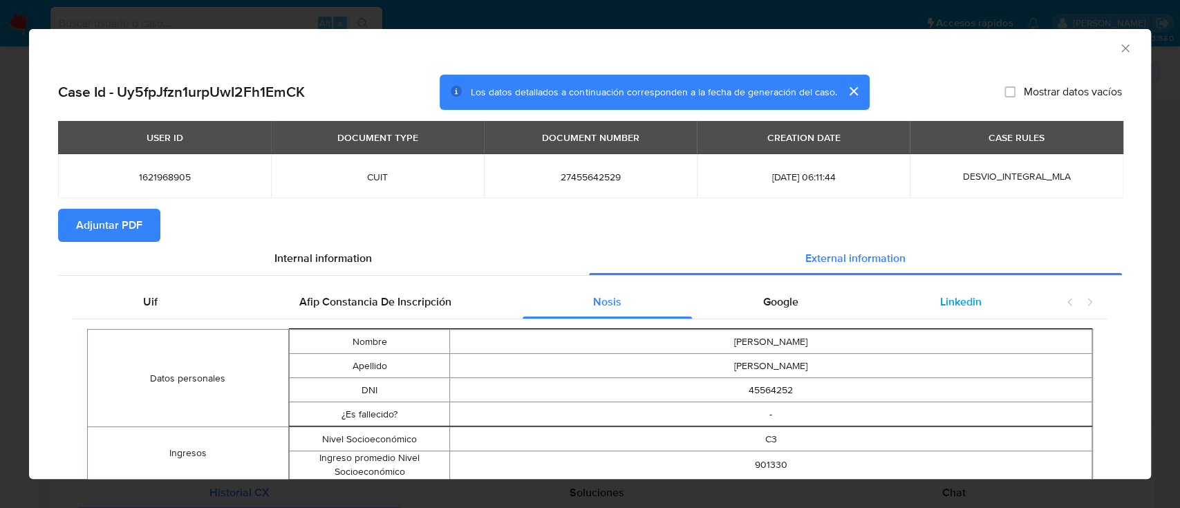
click at [978, 299] on div "Linkedin" at bounding box center [960, 302] width 183 height 33
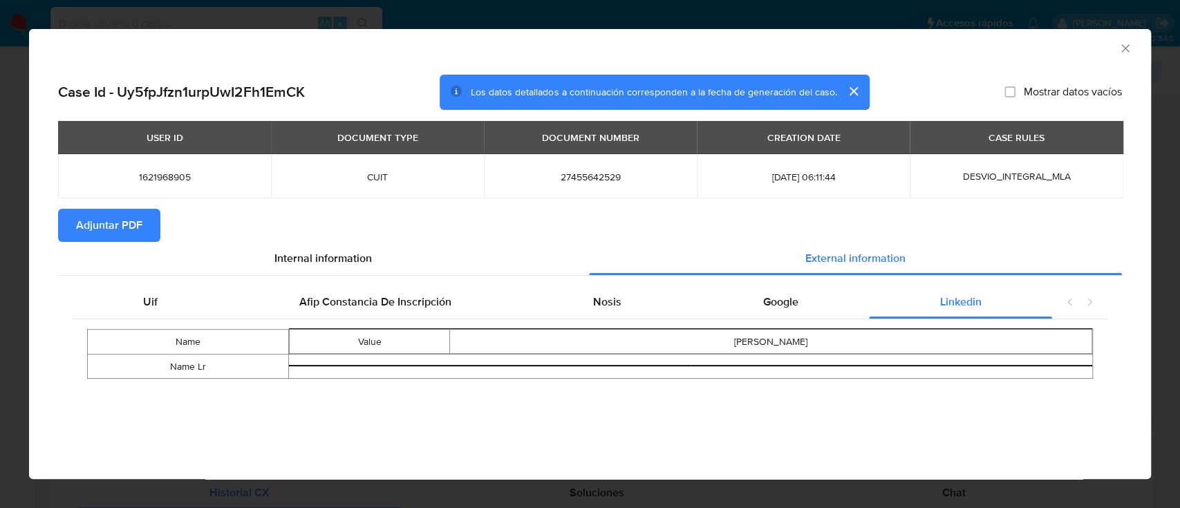
click at [457, 277] on div "Uif Afip Constancia De Inscripción Nosis Google Linkedin Name Value gina vanesa…" at bounding box center [590, 337] width 1064 height 122
click at [453, 283] on div "Uif Afip Constancia De Inscripción Nosis Google Linkedin Name Value gina vanesa…" at bounding box center [590, 337] width 1064 height 122
click at [449, 296] on span "Afip Constancia De Inscripción" at bounding box center [375, 302] width 152 height 16
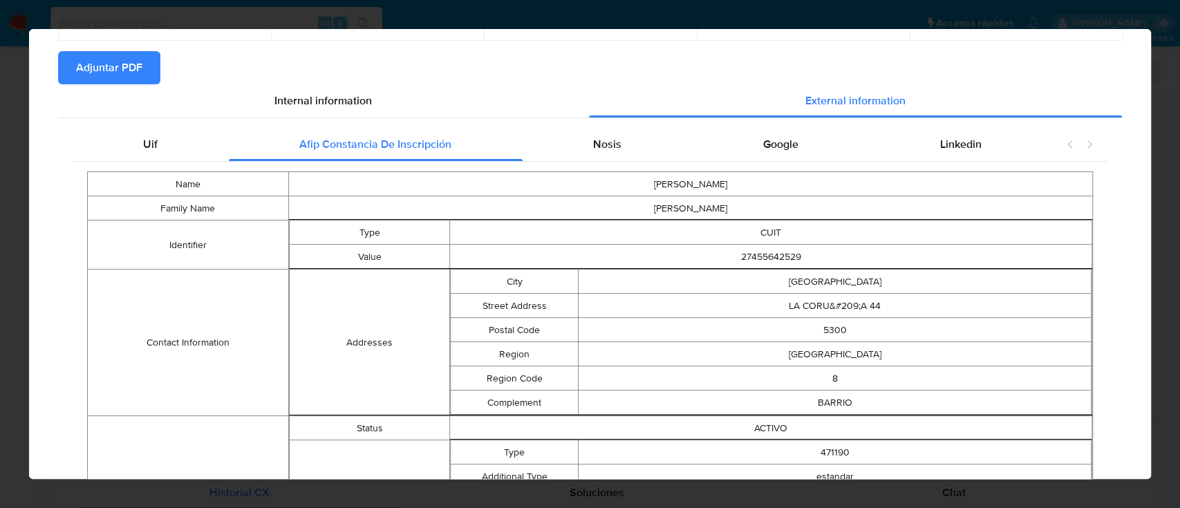
scroll to position [0, 0]
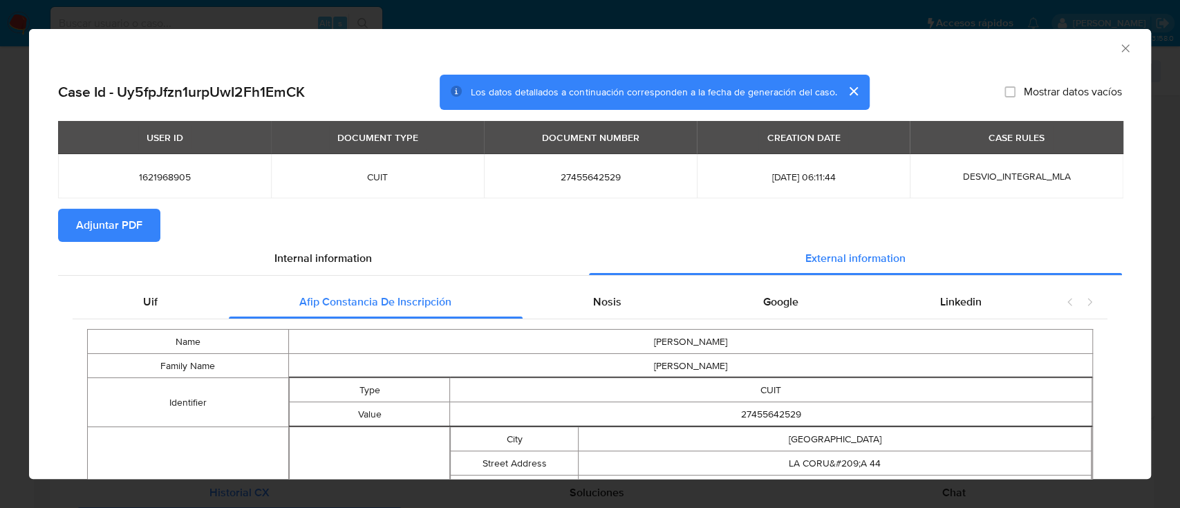
click at [571, 171] on span "27455642529" at bounding box center [591, 177] width 180 height 12
copy span "27455642529"
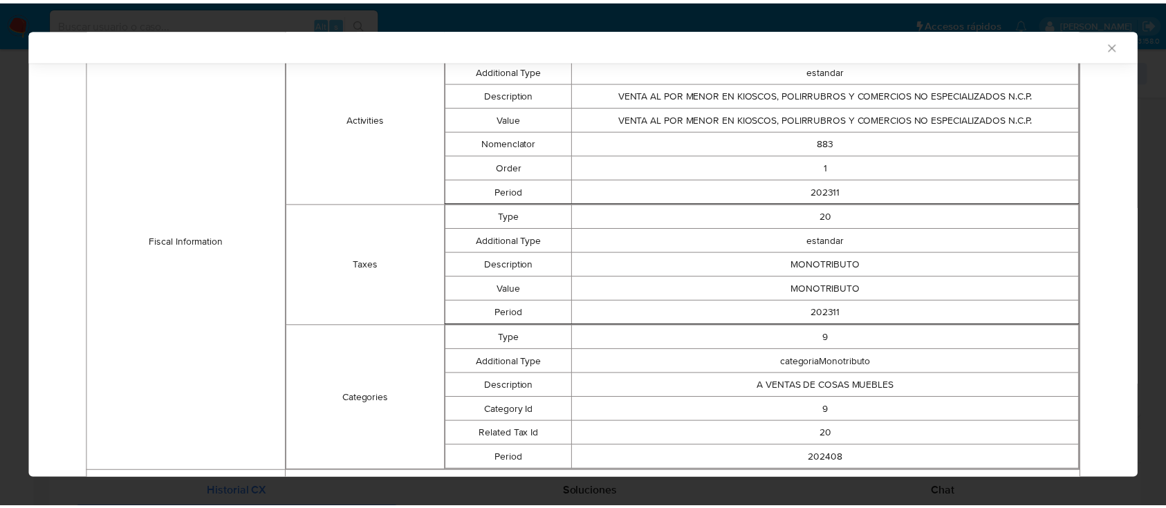
scroll to position [532, 0]
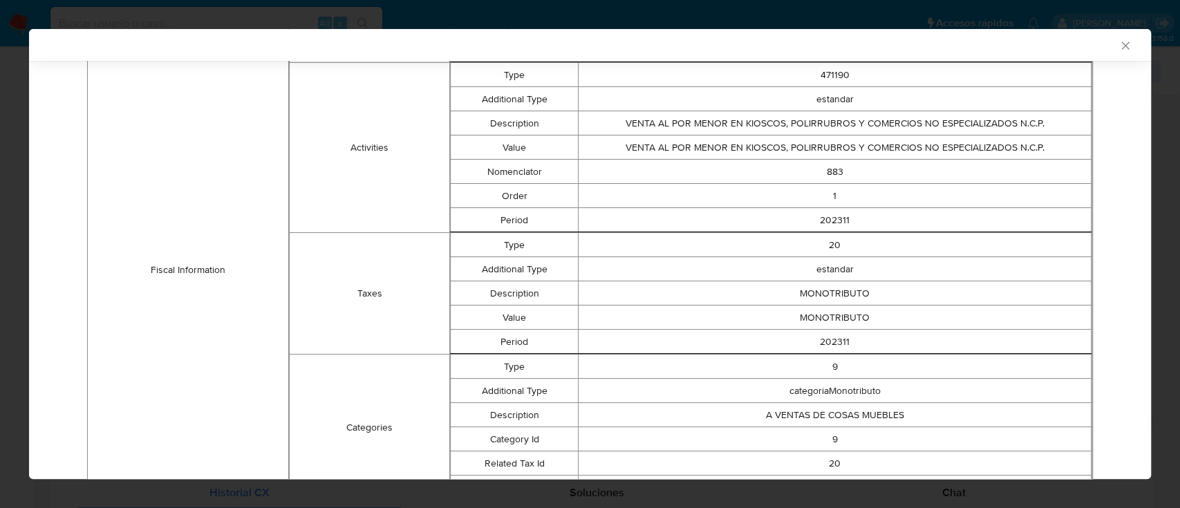
click at [223, 29] on div "AML Data Collector" at bounding box center [590, 45] width 1122 height 32
click at [1119, 46] on icon "Cerrar ventana" at bounding box center [1126, 46] width 14 height 14
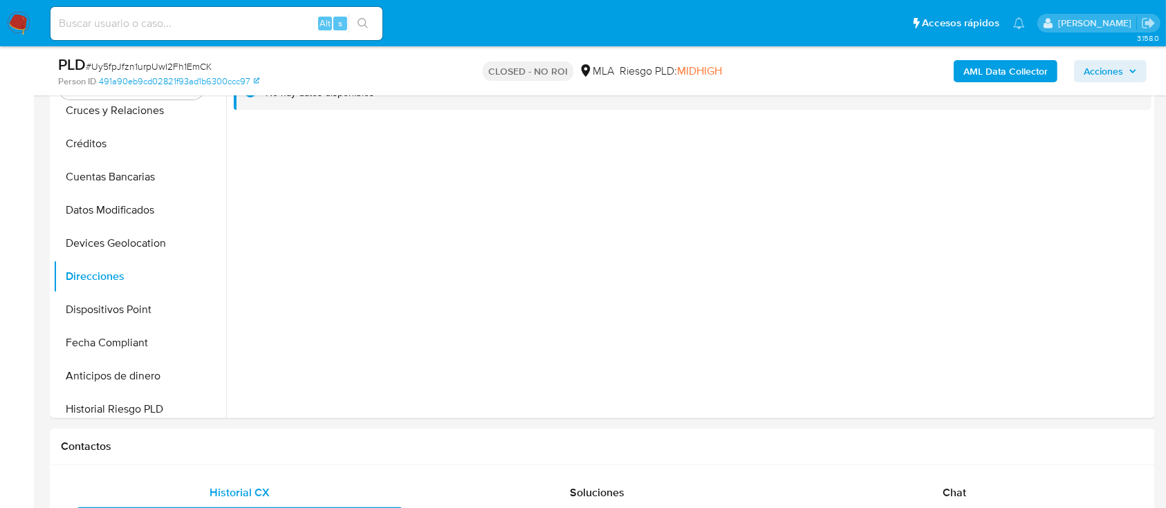
click at [248, 15] on input at bounding box center [216, 24] width 332 height 18
paste input "Uy5fpJfzn1urpUwI2Fh1EmCK"
type input "Uy5fpJfzn1urpUwI2Fh1EmCK"
click at [361, 22] on icon "search-icon" at bounding box center [362, 23] width 11 height 11
click at [364, 25] on icon "search-icon" at bounding box center [362, 23] width 10 height 10
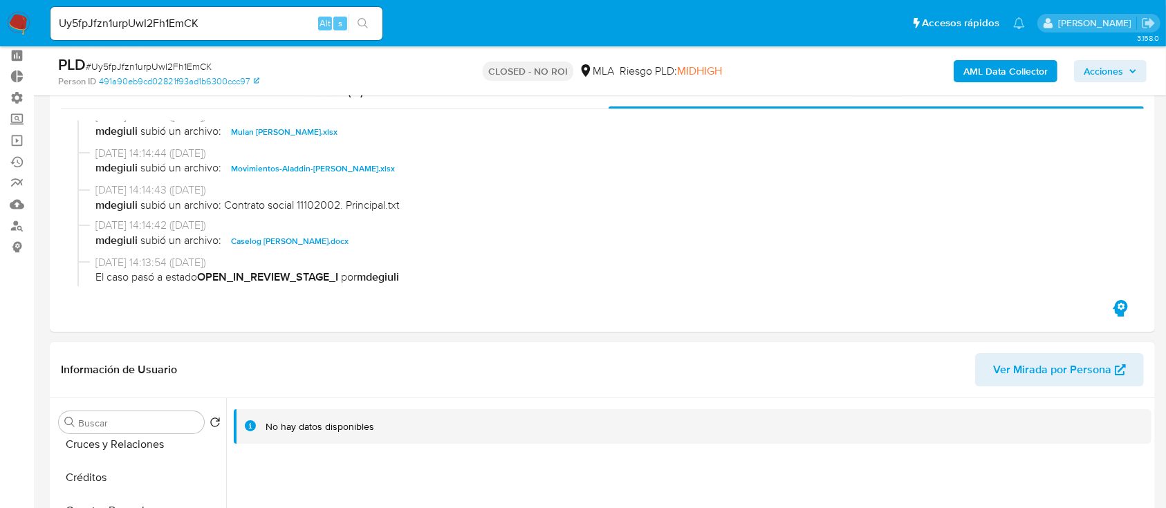
scroll to position [0, 0]
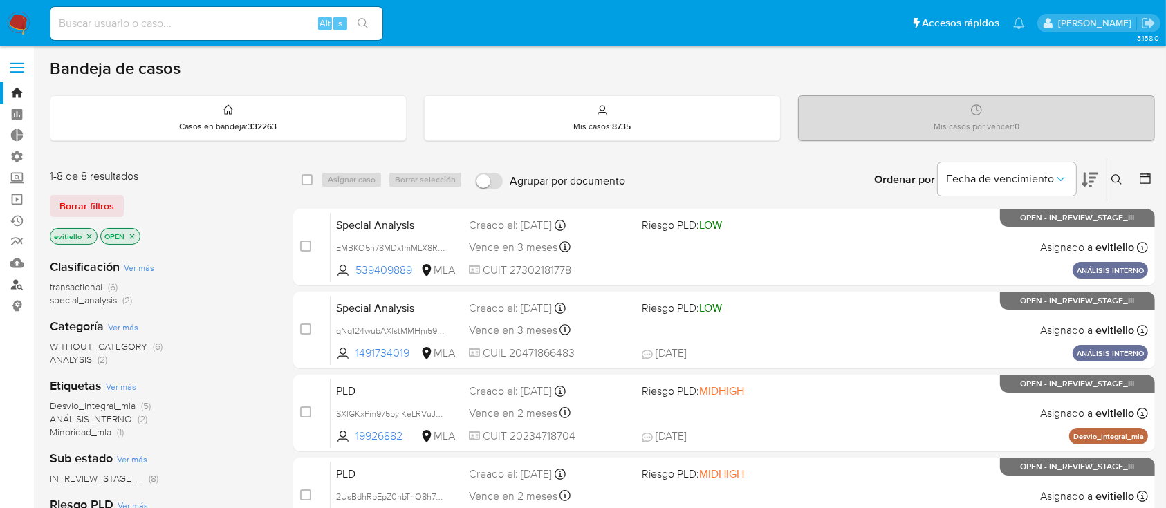
click at [14, 282] on link "Buscador de personas" at bounding box center [82, 284] width 165 height 21
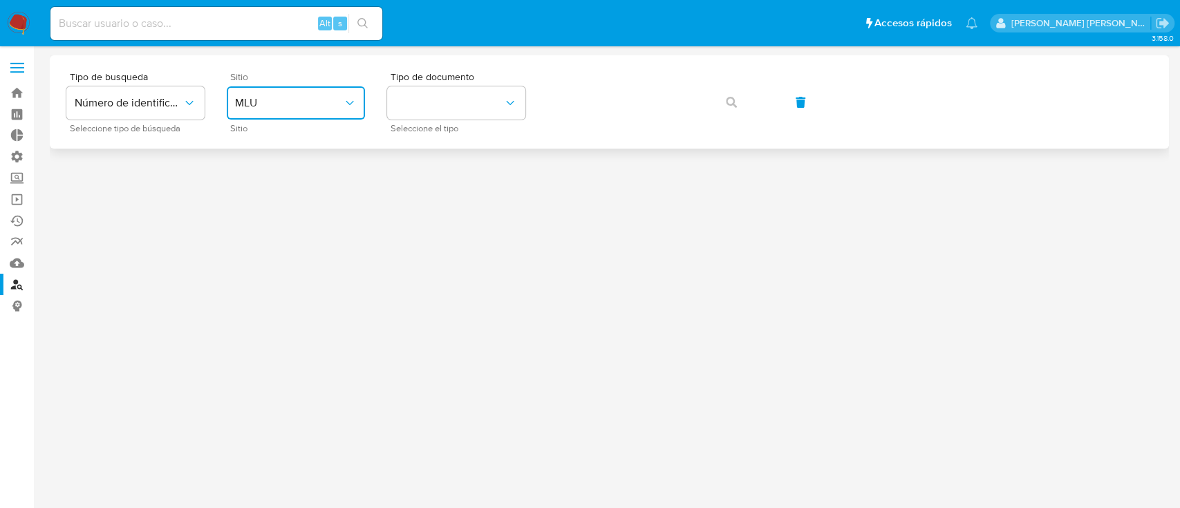
click at [294, 91] on button "MLU" at bounding box center [296, 102] width 138 height 33
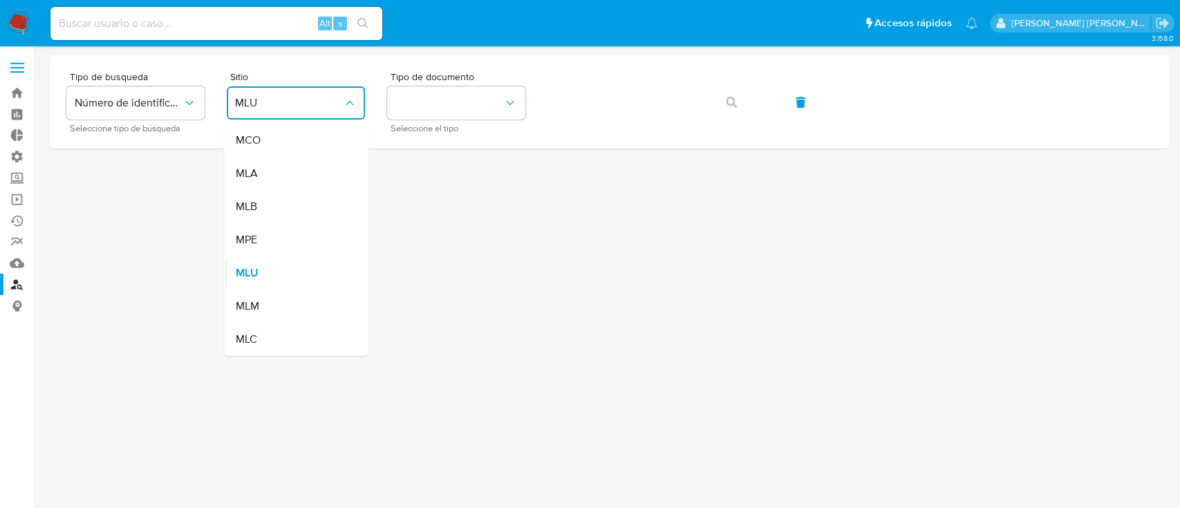
click at [299, 167] on div "MLA" at bounding box center [291, 173] width 113 height 33
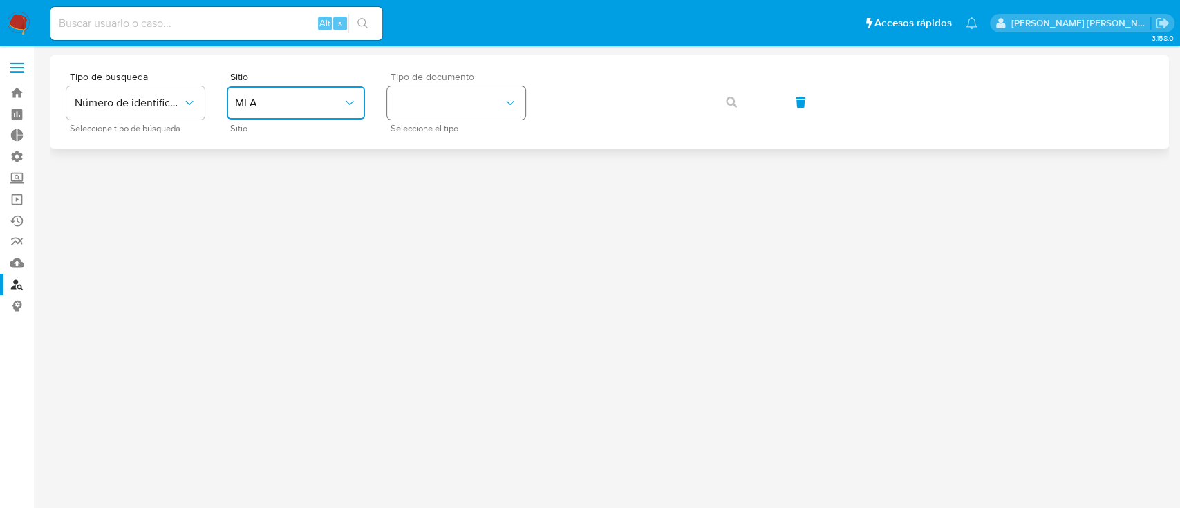
drag, startPoint x: 465, startPoint y: 102, endPoint x: 465, endPoint y: 111, distance: 9.0
click at [464, 102] on button "identificationType" at bounding box center [456, 102] width 138 height 33
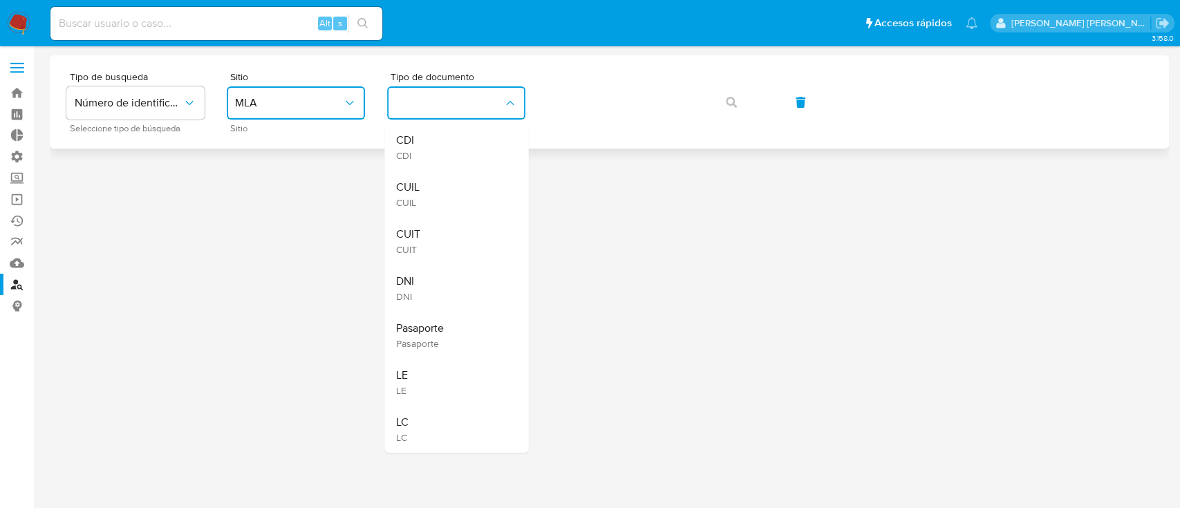
drag, startPoint x: 487, startPoint y: 243, endPoint x: 571, endPoint y: 147, distance: 127.3
click at [487, 242] on div "CUIT CUIT" at bounding box center [451, 241] width 113 height 47
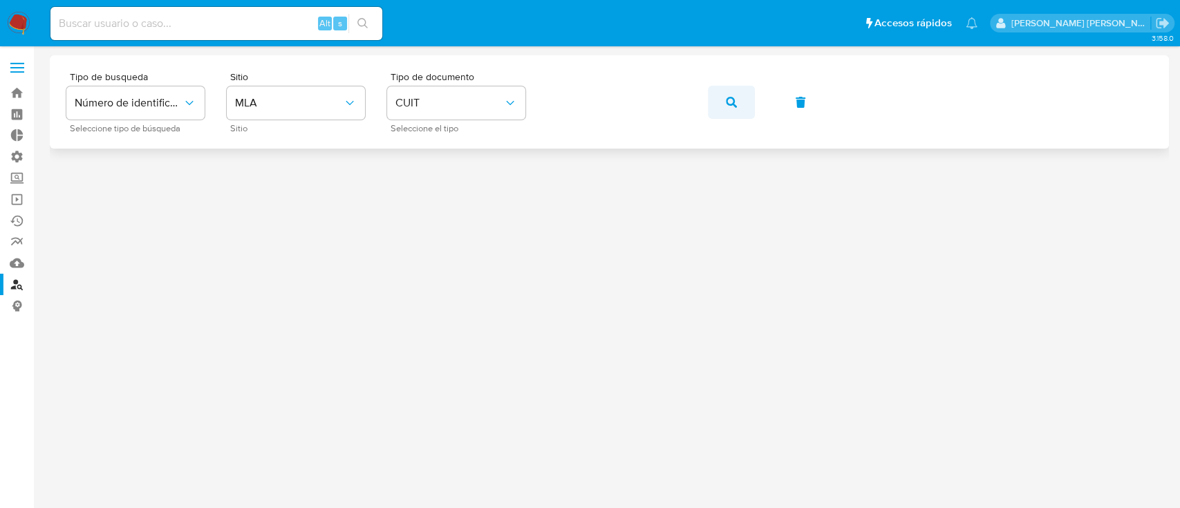
click at [734, 97] on icon "button" at bounding box center [731, 102] width 11 height 11
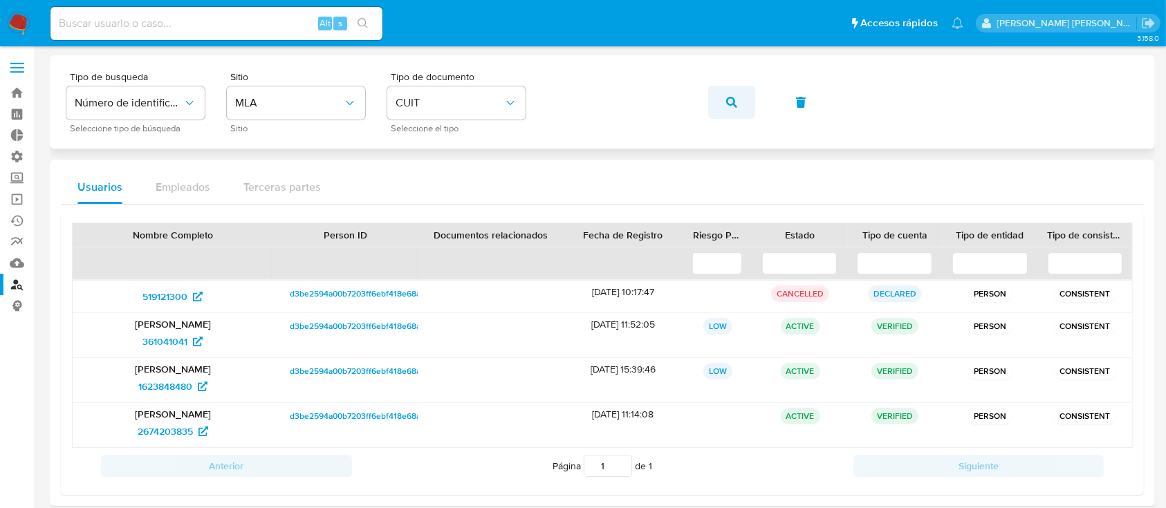
click at [720, 100] on button "button" at bounding box center [731, 102] width 47 height 33
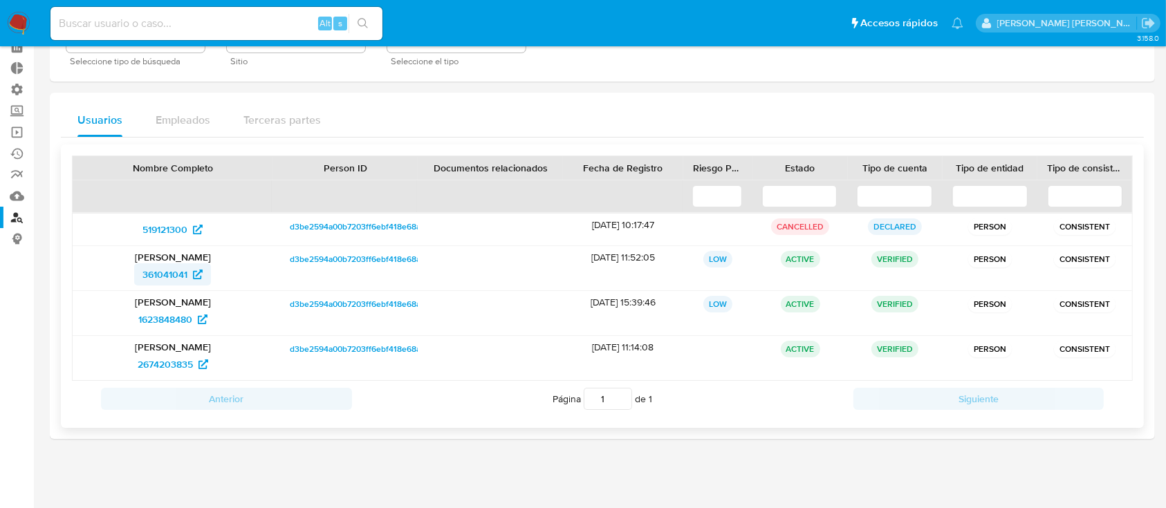
click at [183, 275] on span "361041041" at bounding box center [164, 274] width 45 height 22
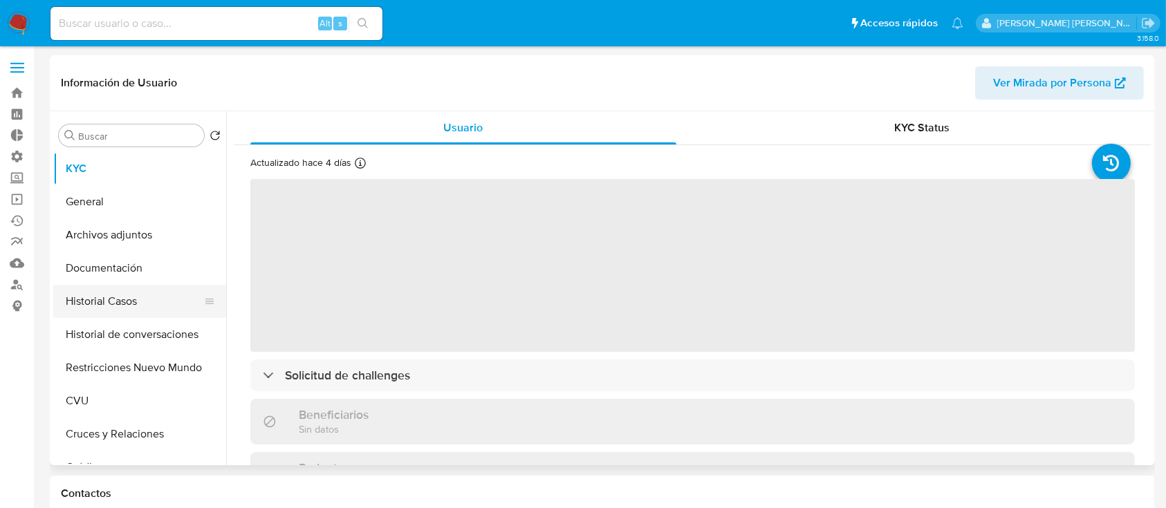
click at [178, 309] on button "Historial Casos" at bounding box center [134, 301] width 162 height 33
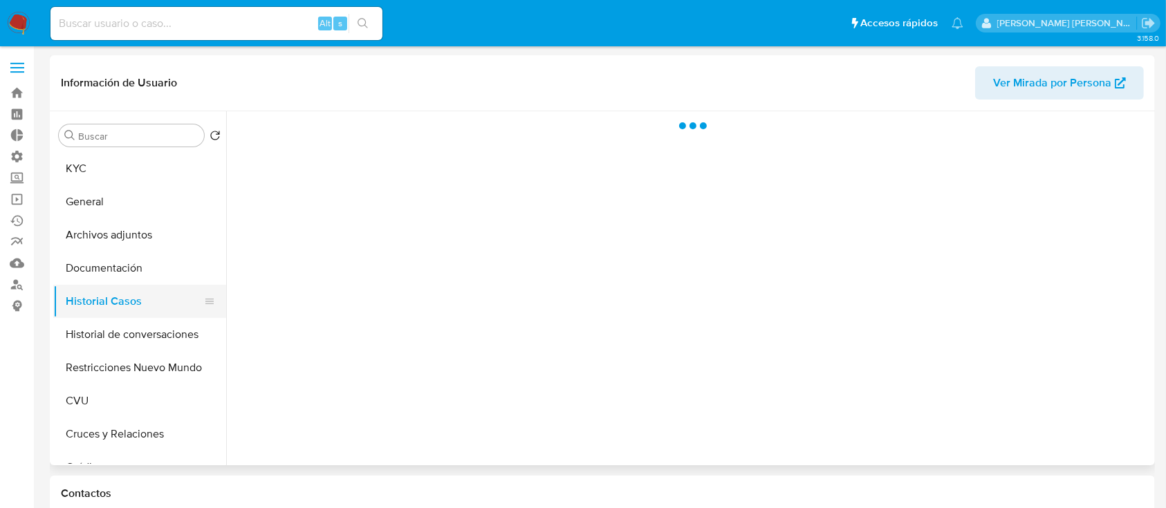
select select "10"
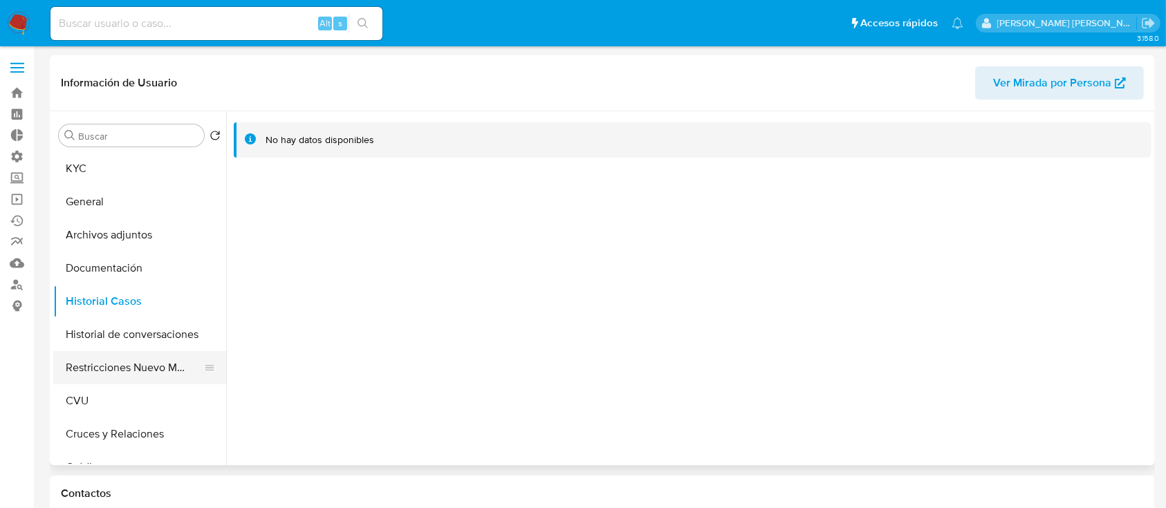
click at [150, 355] on button "Restricciones Nuevo Mundo" at bounding box center [134, 367] width 162 height 33
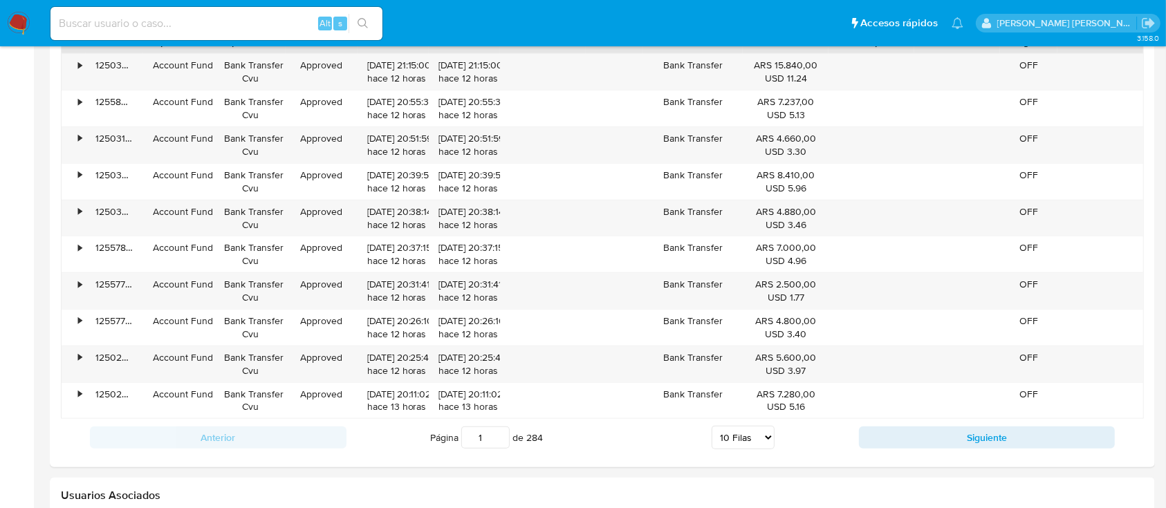
scroll to position [1661, 0]
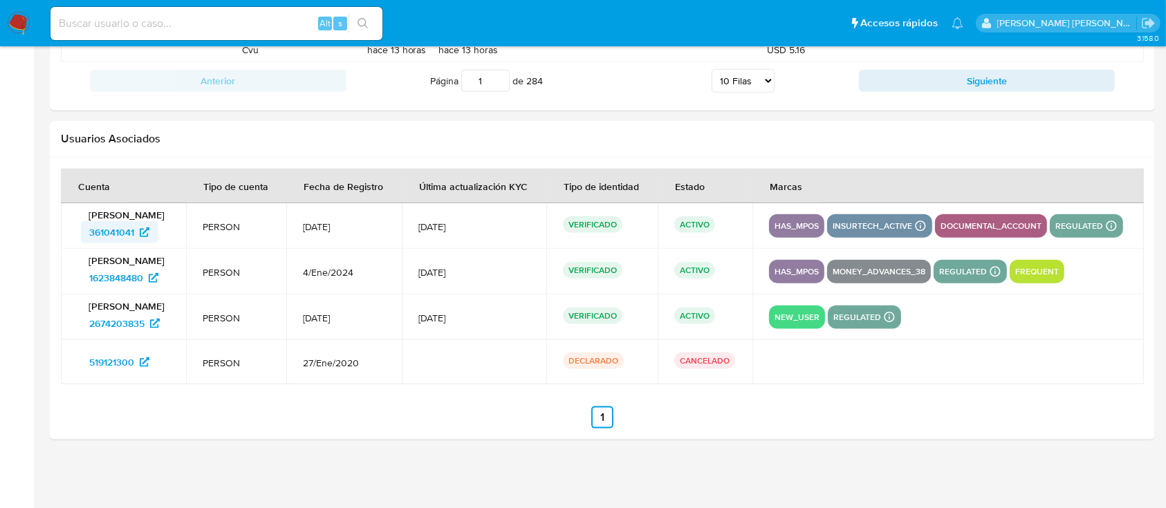
click at [136, 236] on span "361041041" at bounding box center [119, 232] width 60 height 22
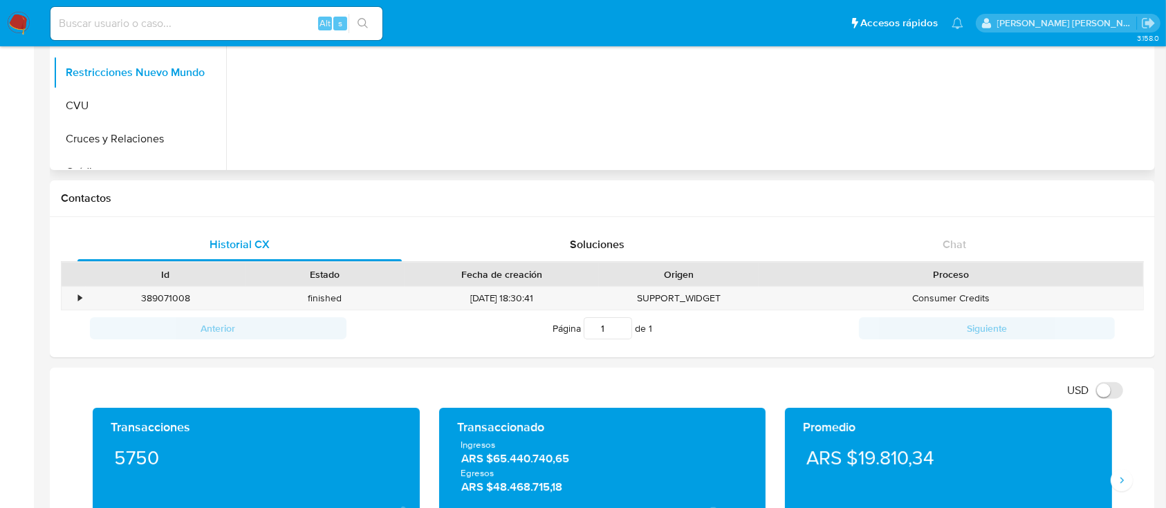
scroll to position [0, 0]
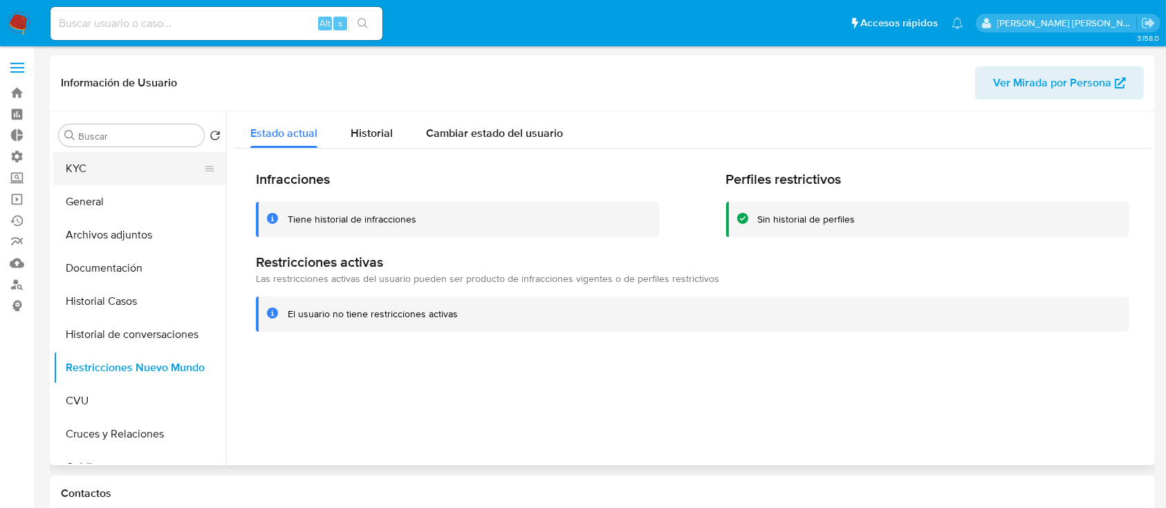
click at [164, 184] on button "KYC" at bounding box center [134, 168] width 162 height 33
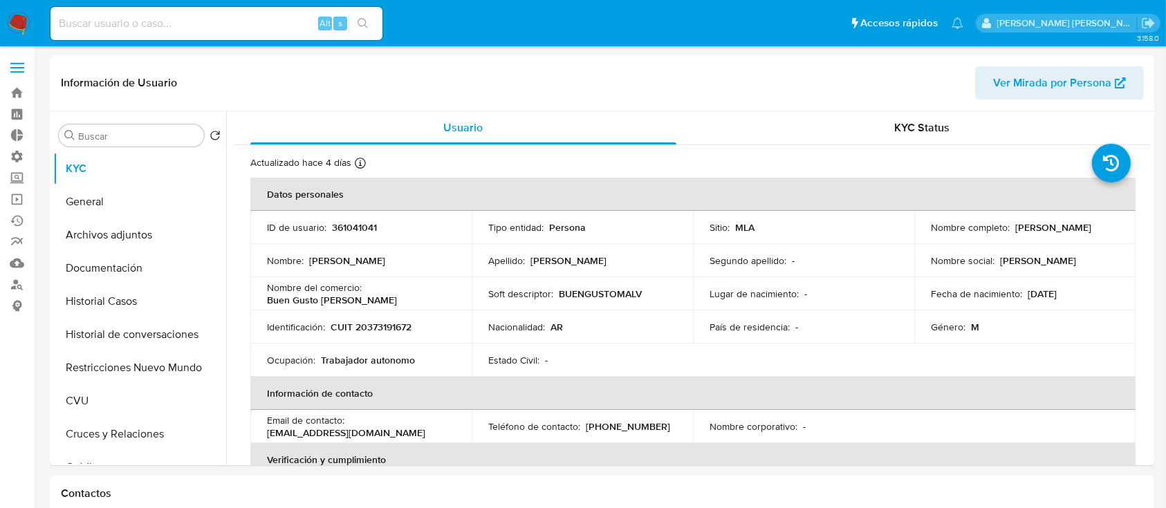
select select "10"
click at [165, 274] on button "Documentación" at bounding box center [134, 268] width 162 height 33
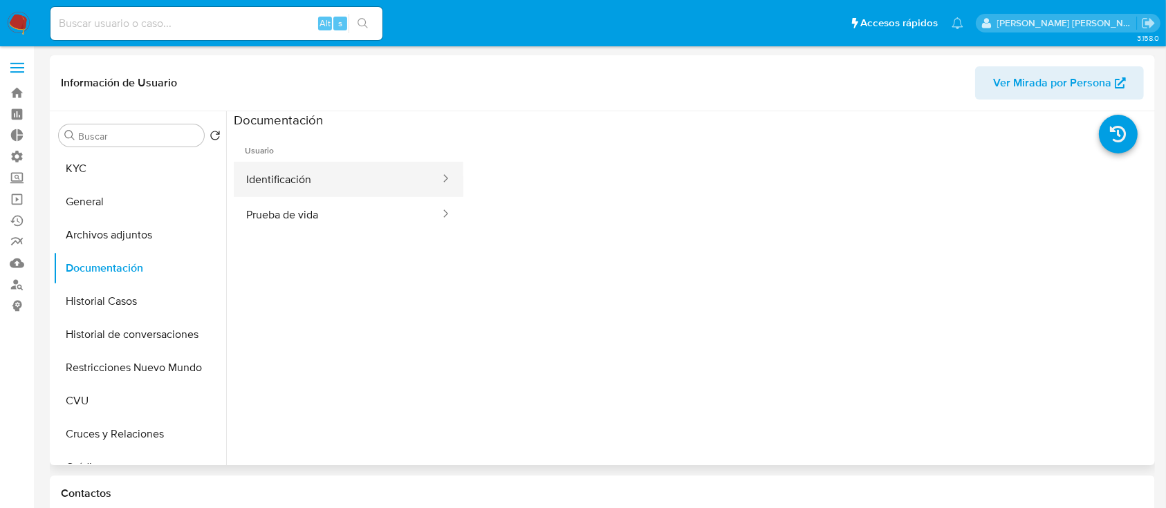
click at [327, 167] on button "Identificación" at bounding box center [337, 179] width 207 height 35
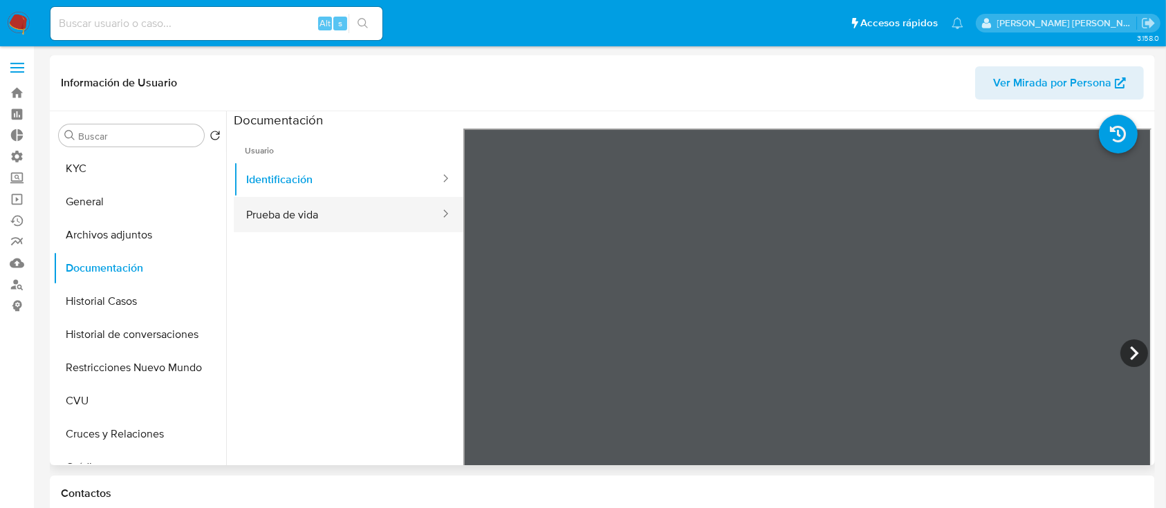
click at [312, 213] on button "Prueba de vida" at bounding box center [337, 214] width 207 height 35
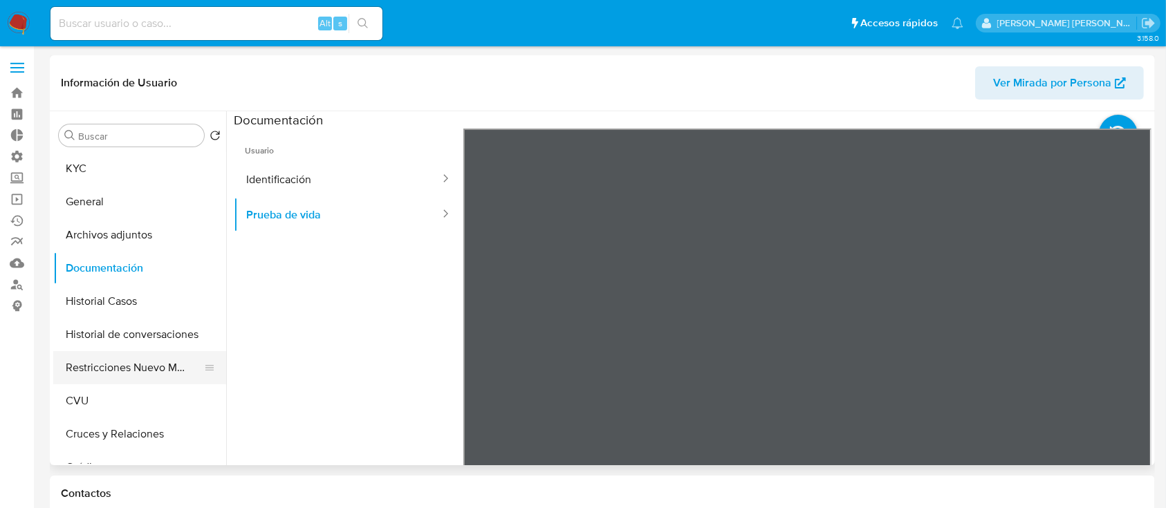
click at [151, 364] on button "Restricciones Nuevo Mundo" at bounding box center [134, 367] width 162 height 33
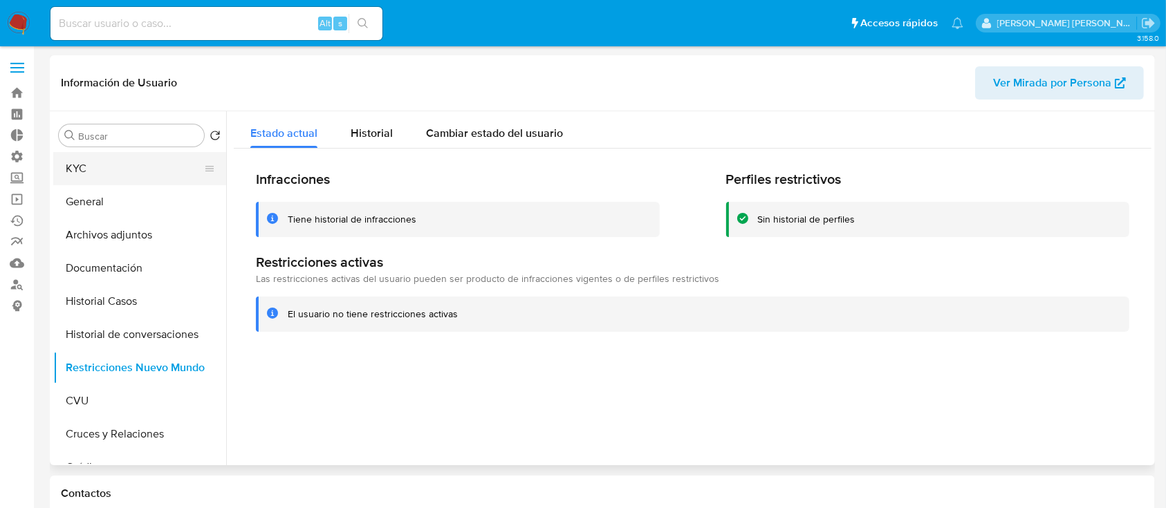
click at [120, 176] on button "KYC" at bounding box center [134, 168] width 162 height 33
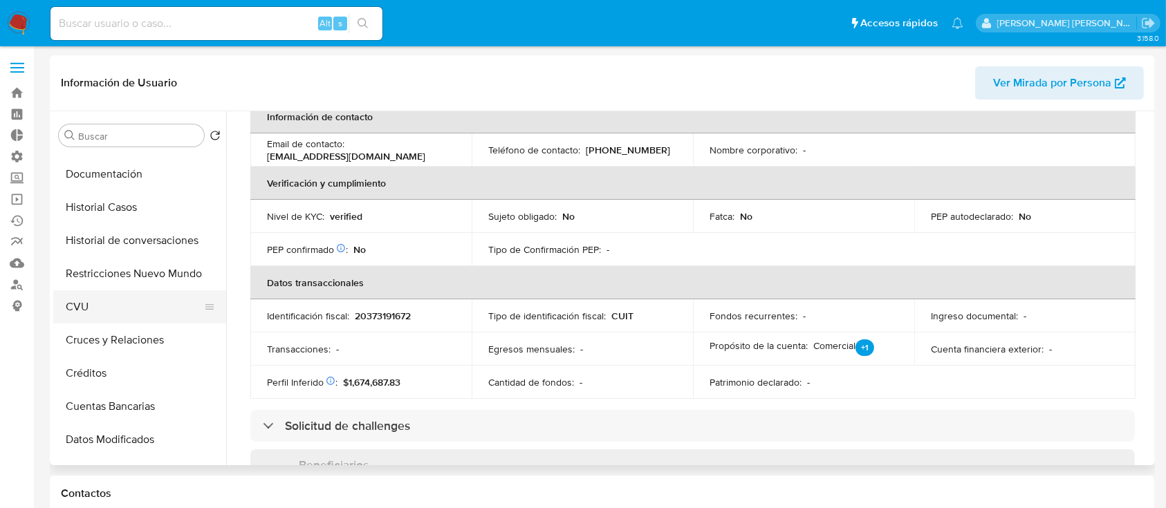
scroll to position [184, 0]
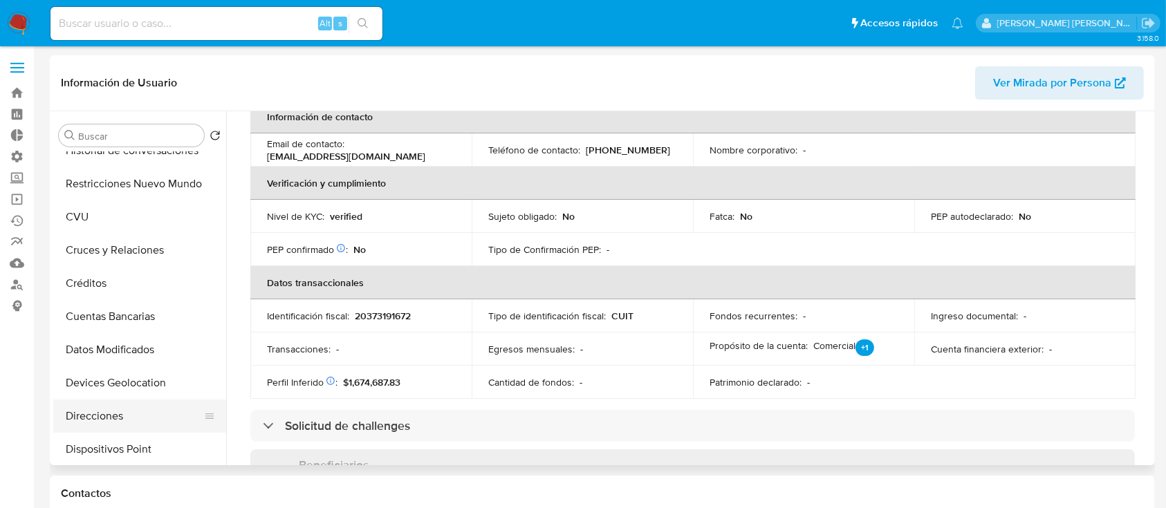
click at [127, 418] on button "Direcciones" at bounding box center [134, 416] width 162 height 33
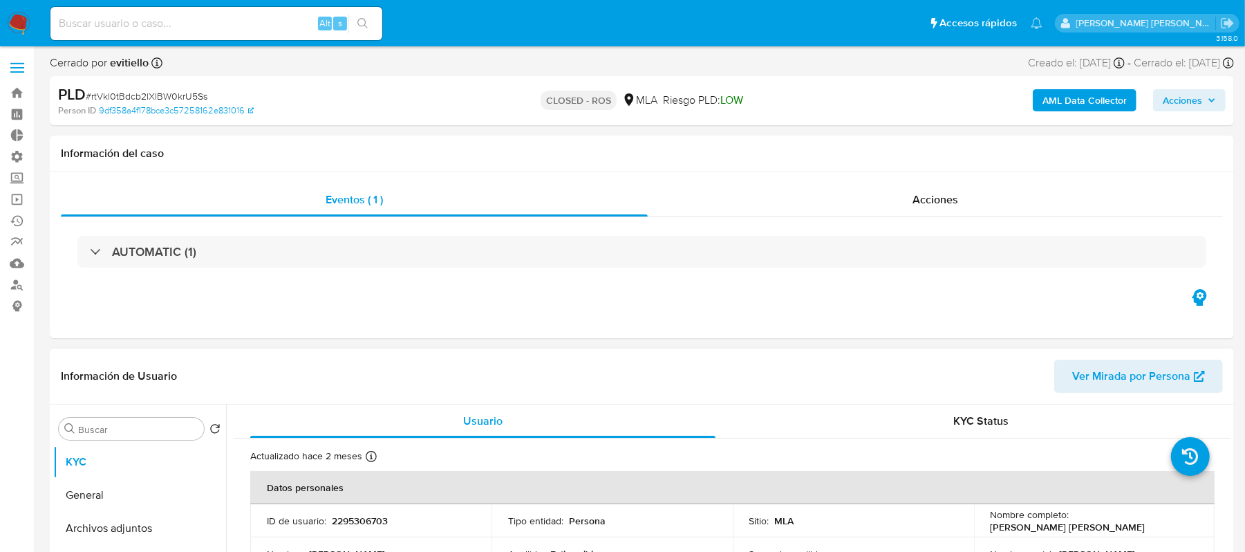
select select "10"
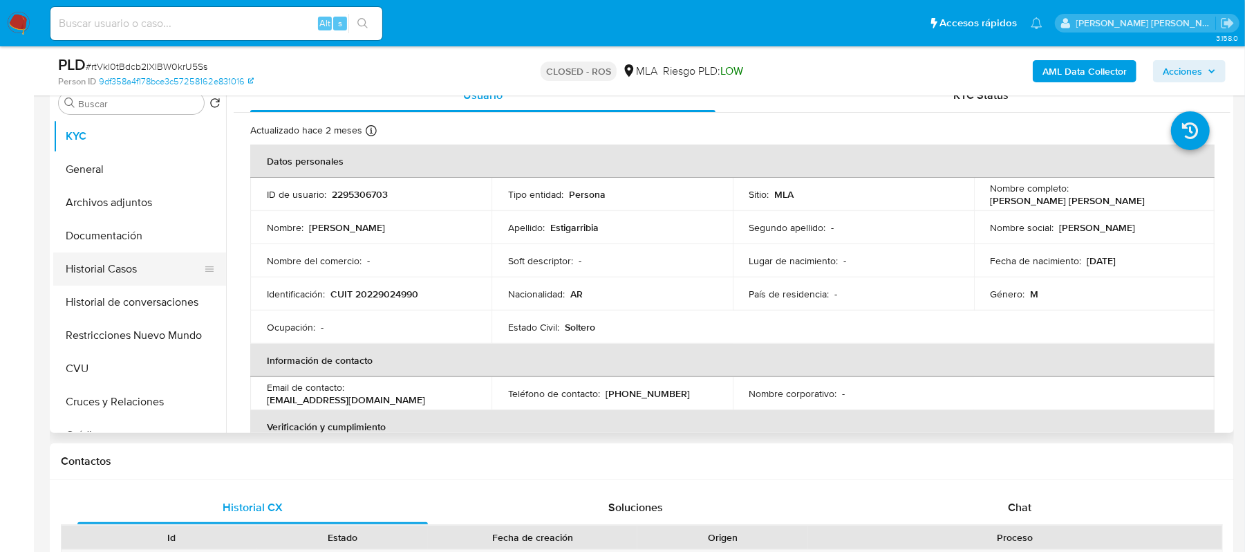
click at [120, 263] on button "Historial Casos" at bounding box center [134, 268] width 162 height 33
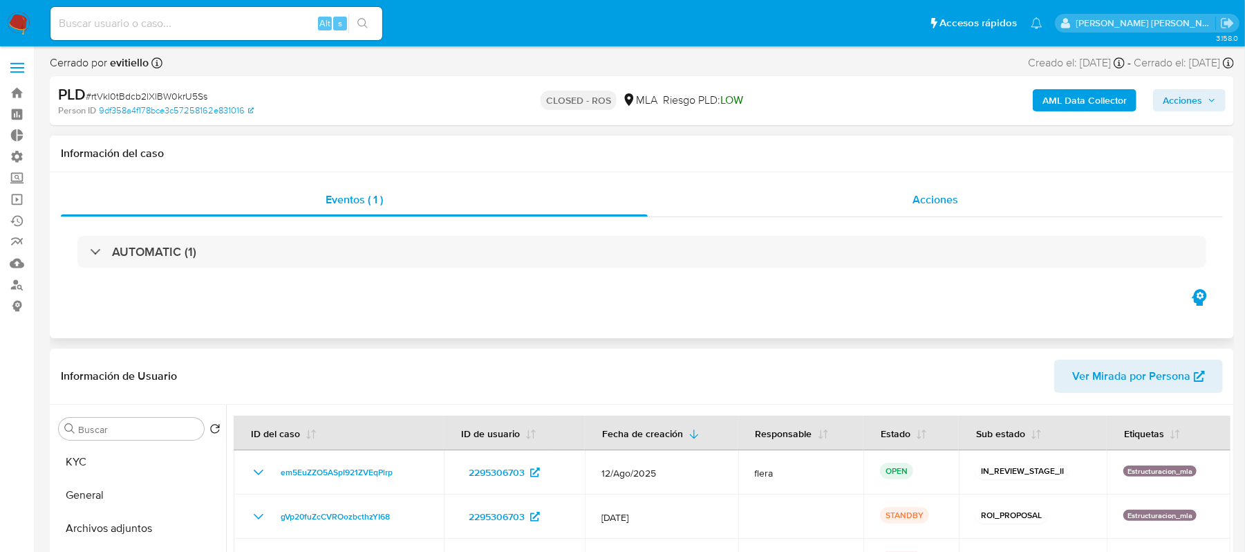
click at [903, 196] on div "Acciones" at bounding box center [935, 199] width 575 height 33
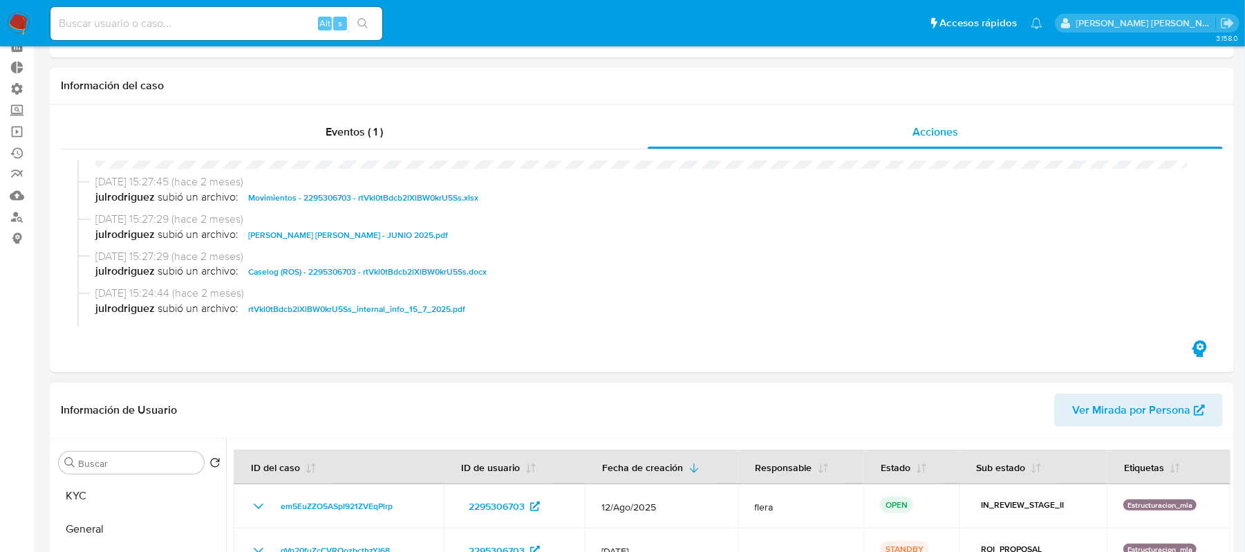
scroll to position [184, 0]
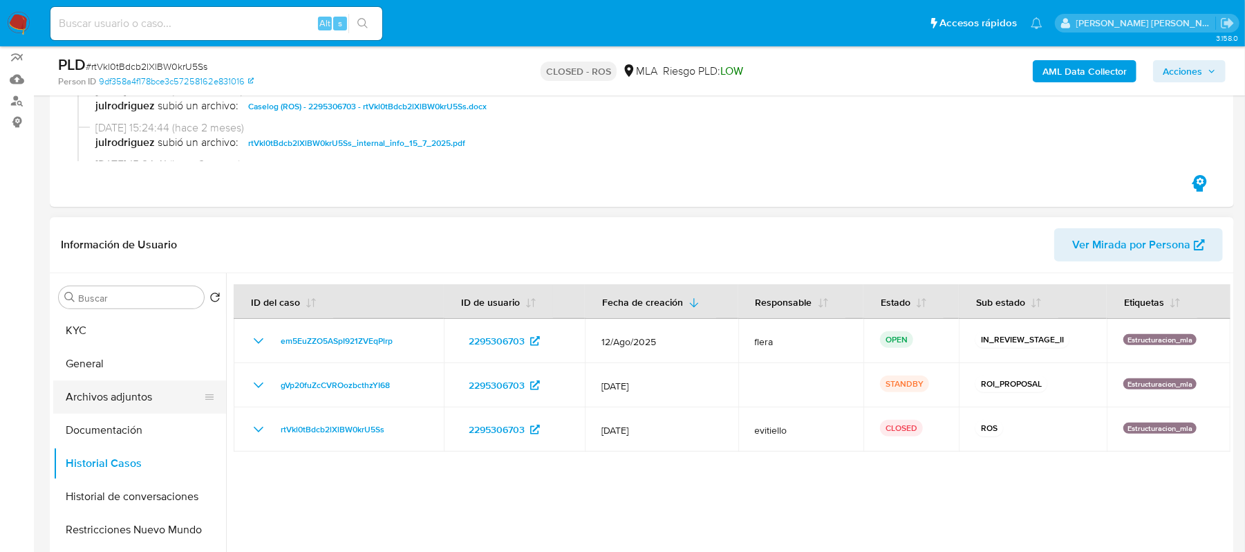
click at [158, 404] on button "Archivos adjuntos" at bounding box center [134, 396] width 162 height 33
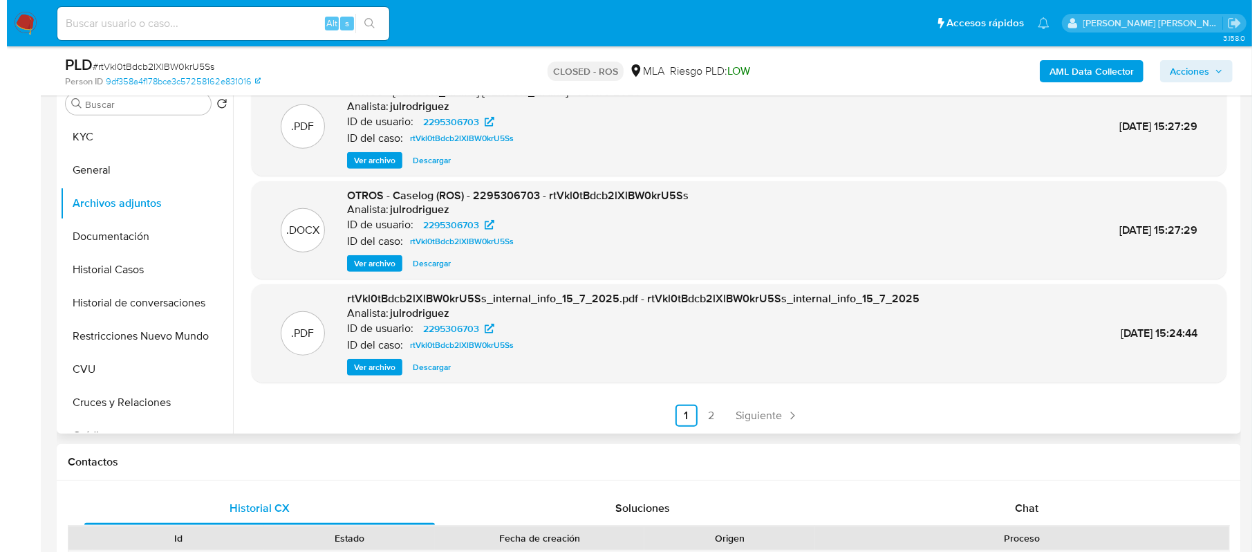
scroll to position [277, 0]
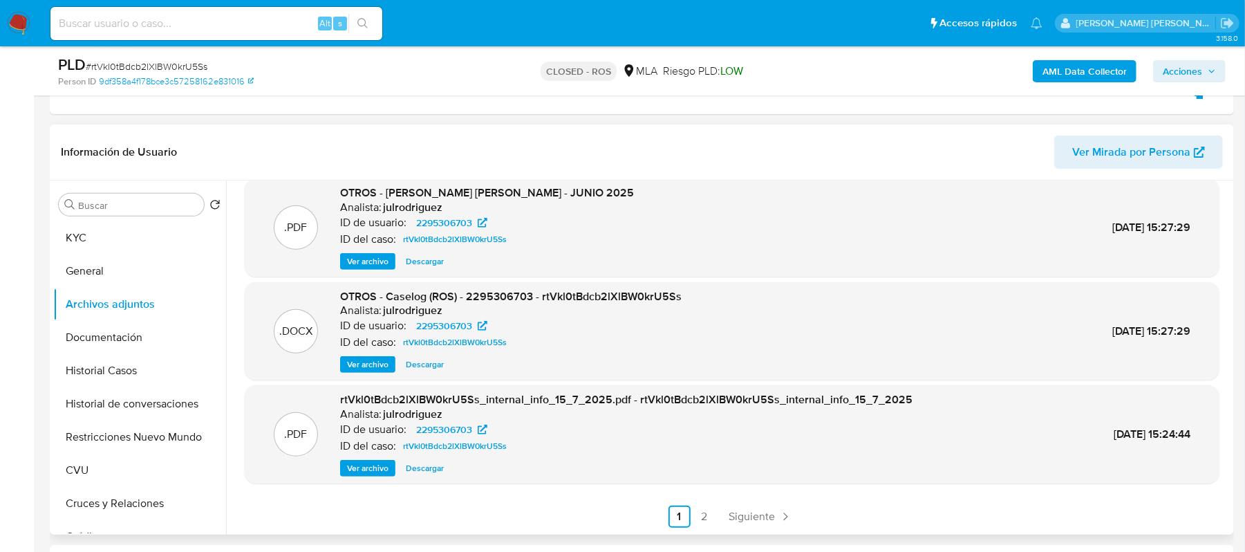
click at [371, 365] on span "Ver archivo" at bounding box center [367, 364] width 41 height 14
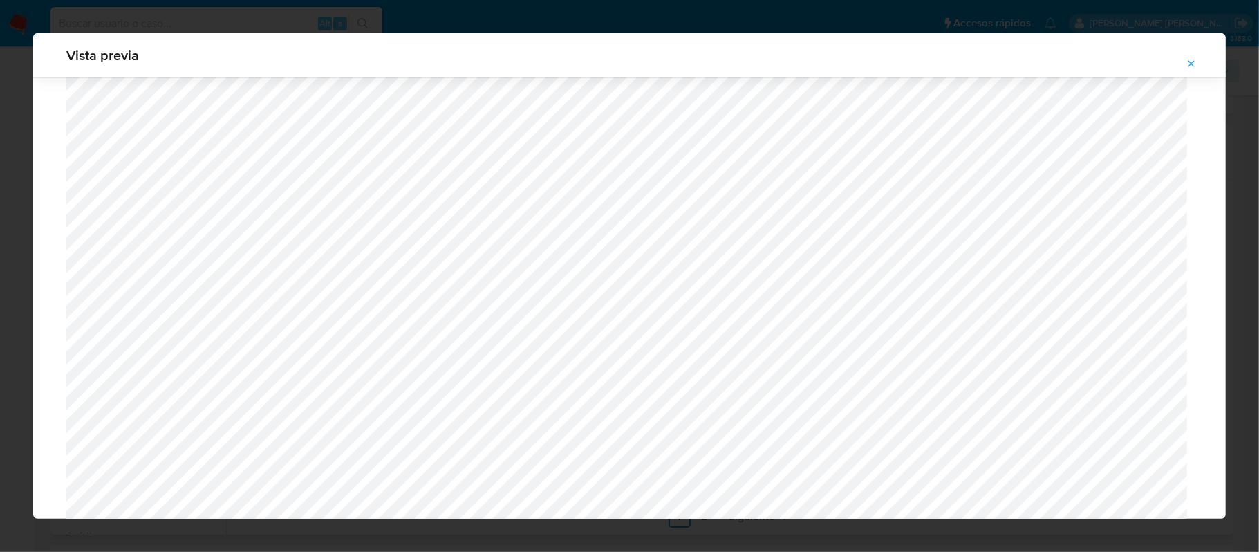
scroll to position [341, 0]
click at [1200, 75] on div "Vista previa" at bounding box center [629, 55] width 1193 height 44
click at [1200, 64] on button "Attachment preview" at bounding box center [1191, 64] width 30 height 22
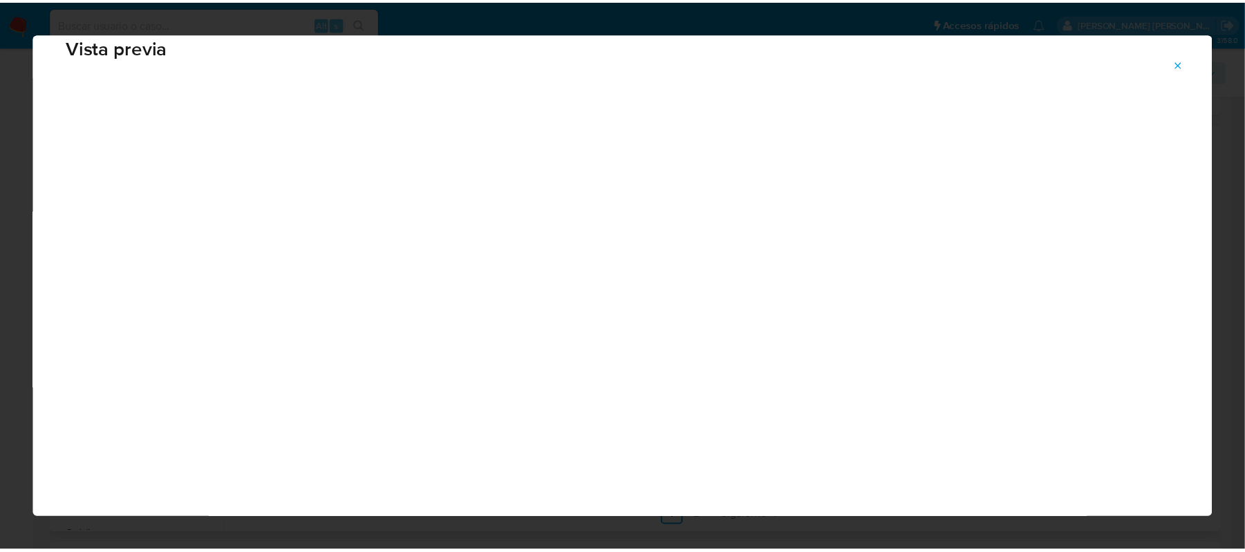
scroll to position [28, 0]
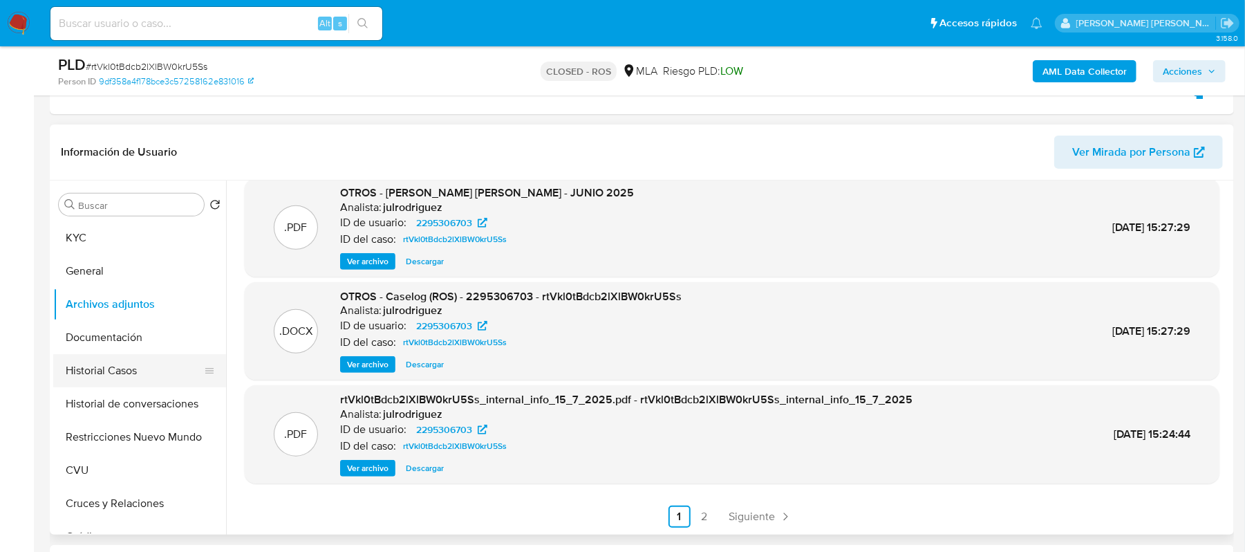
click at [204, 380] on div at bounding box center [209, 370] width 11 height 33
click at [152, 377] on button "Historial Casos" at bounding box center [134, 370] width 162 height 33
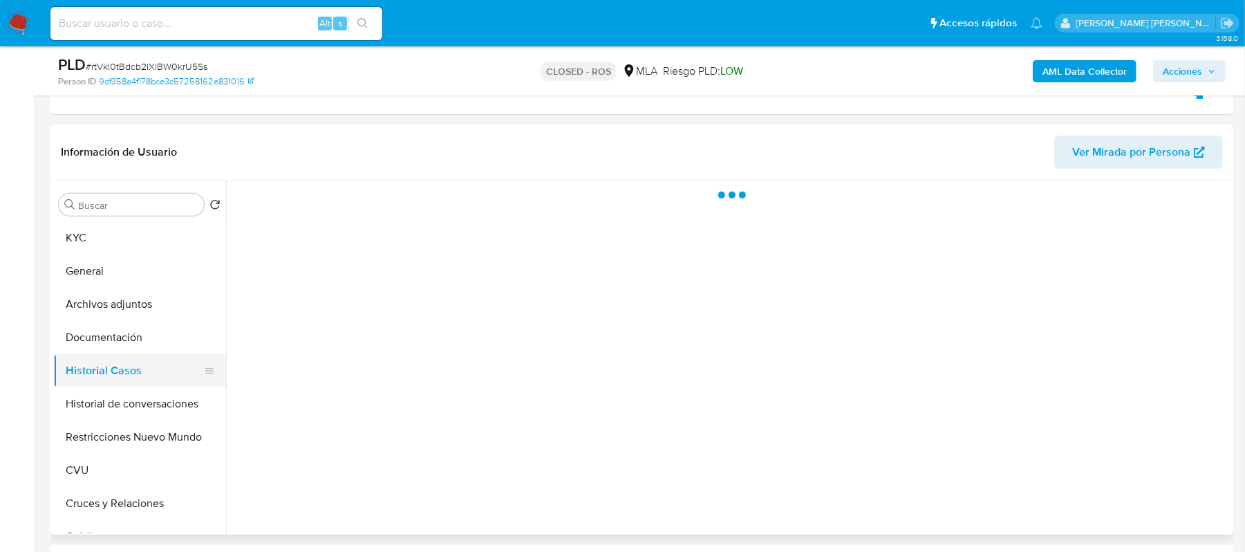
scroll to position [0, 0]
